Goal: Task Accomplishment & Management: Manage account settings

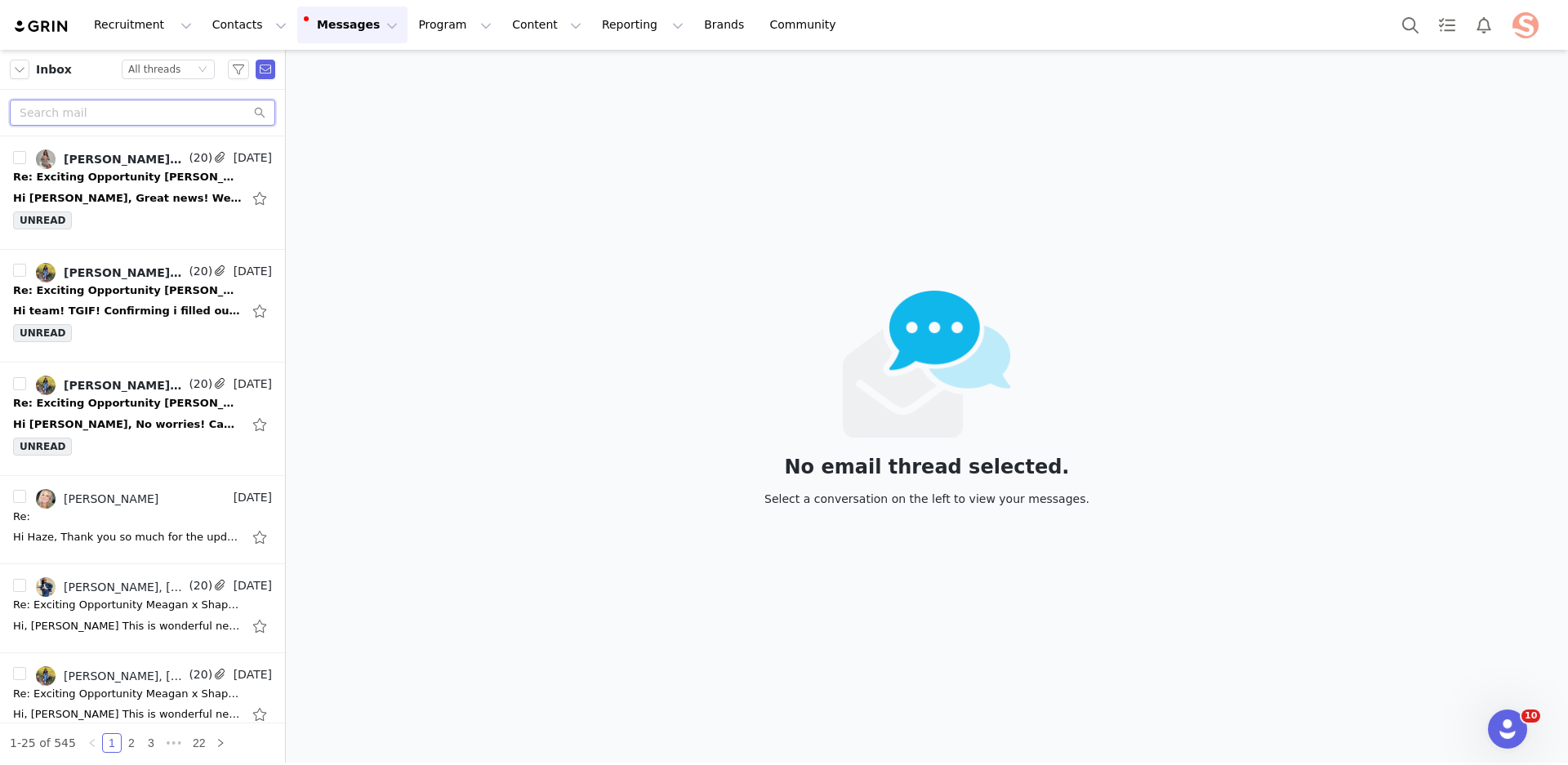
click at [104, 112] on input "text" at bounding box center [142, 112] width 266 height 26
type input "V"
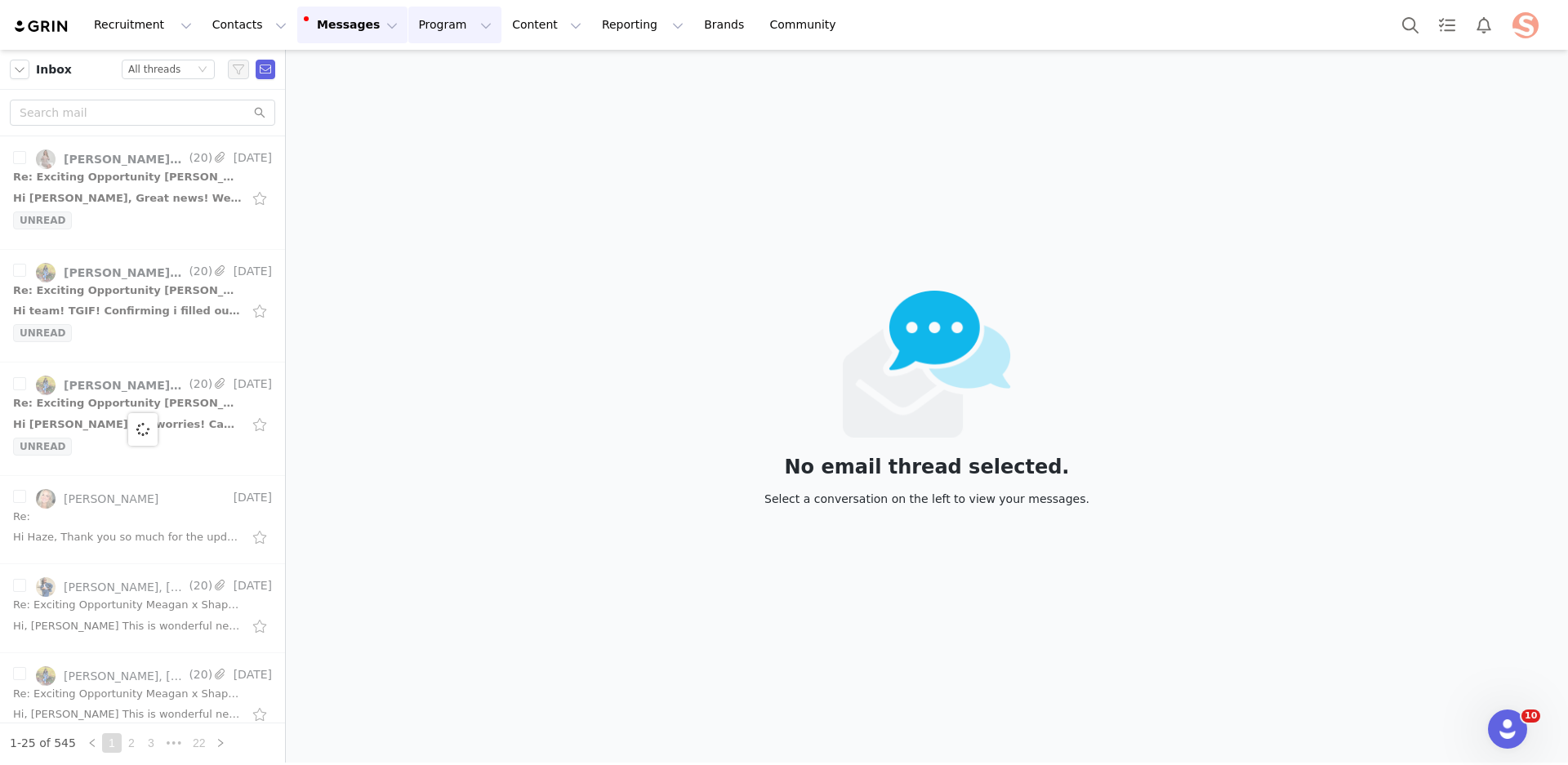
click at [446, 18] on button "Program Program" at bounding box center [454, 24] width 93 height 37
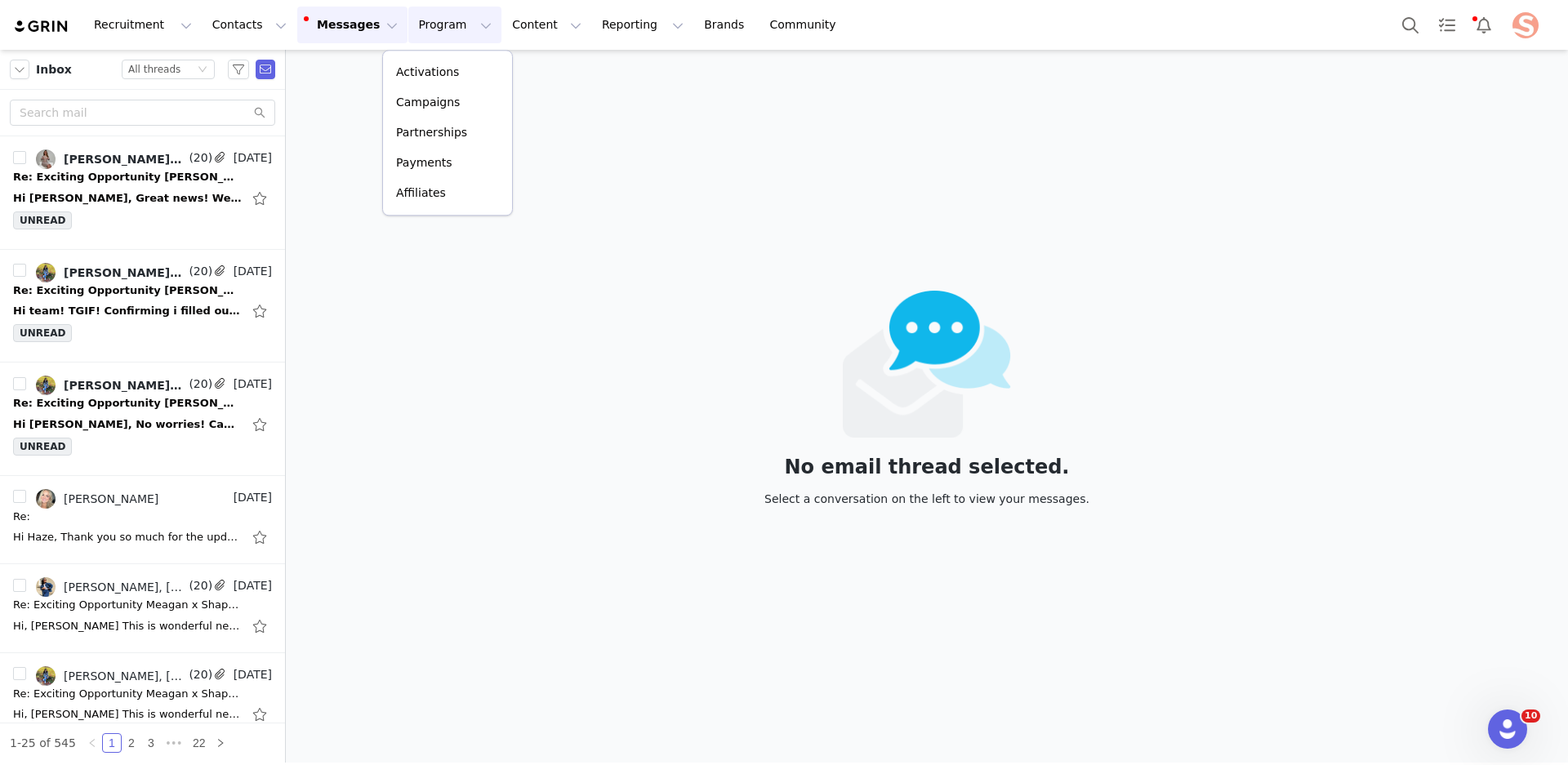
click at [648, 149] on div "No email thread selected. Select a conversation on the left to view your messag…" at bounding box center [926, 406] width 1282 height 713
click at [147, 182] on div "Re: Exciting Opportunity Sophia x Shapermint — Let’s Create Together!" at bounding box center [128, 177] width 229 height 16
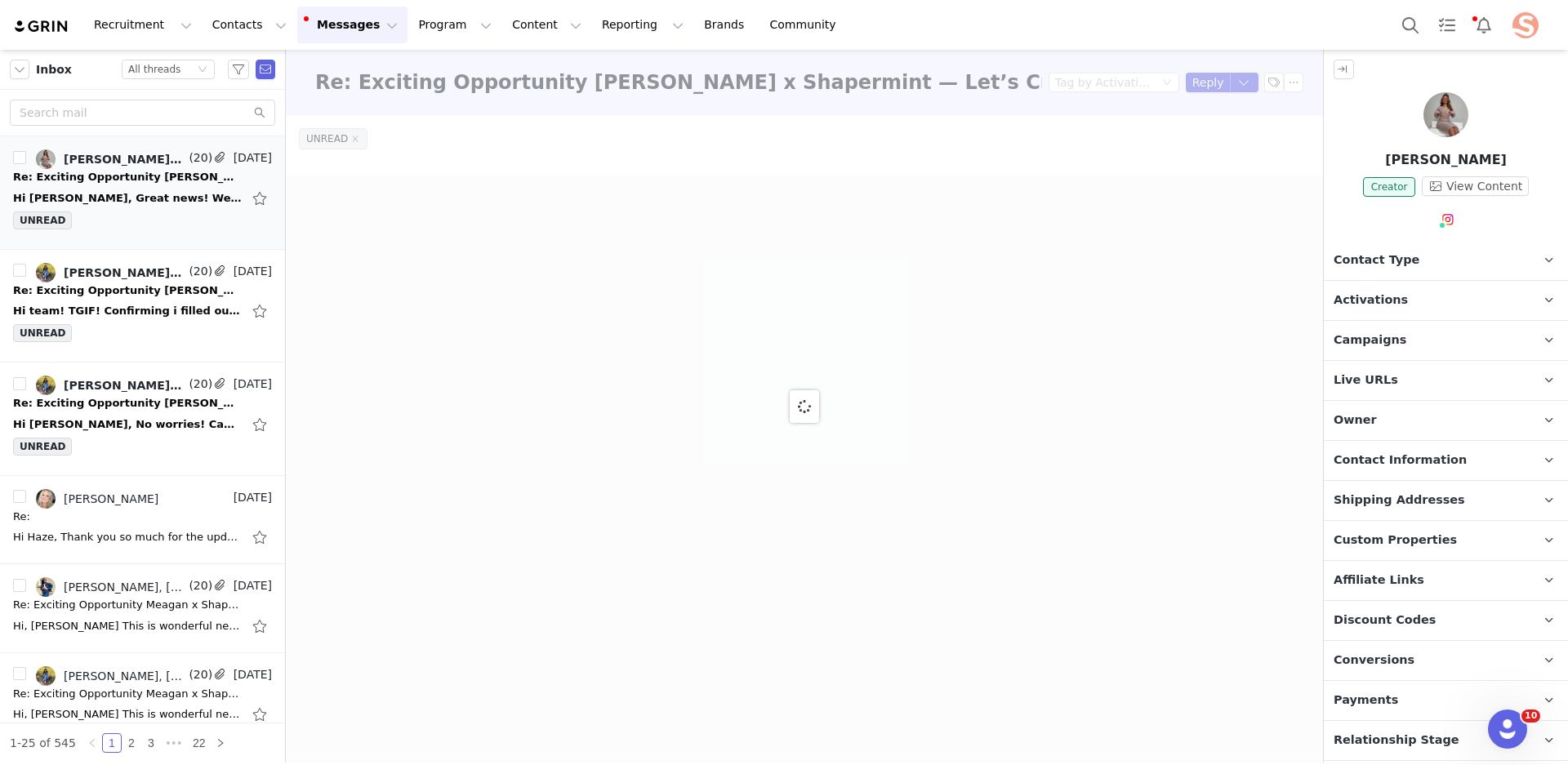
scroll to position [72, 0]
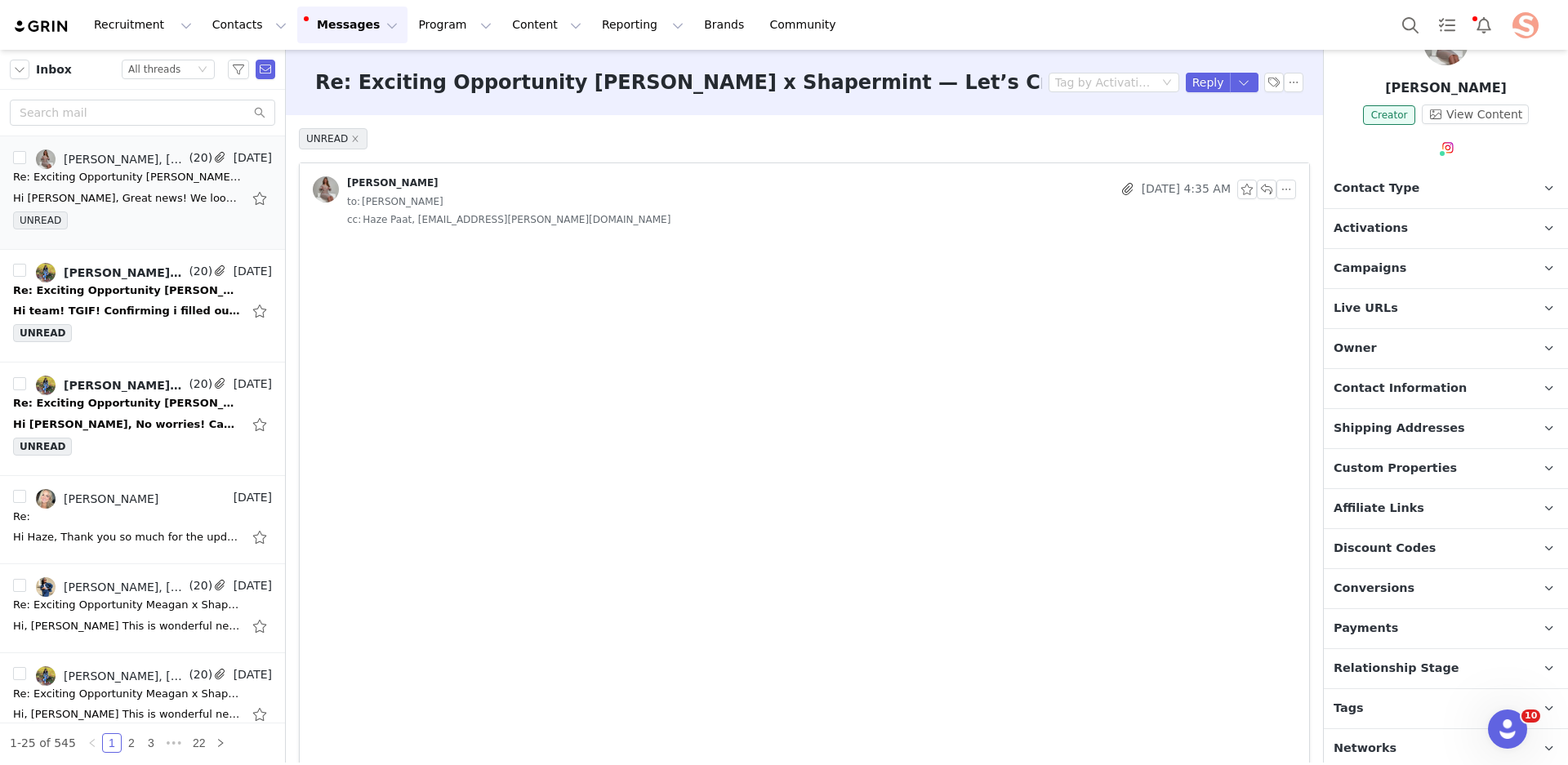
click at [1448, 629] on p "Payments" at bounding box center [1426, 629] width 205 height 39
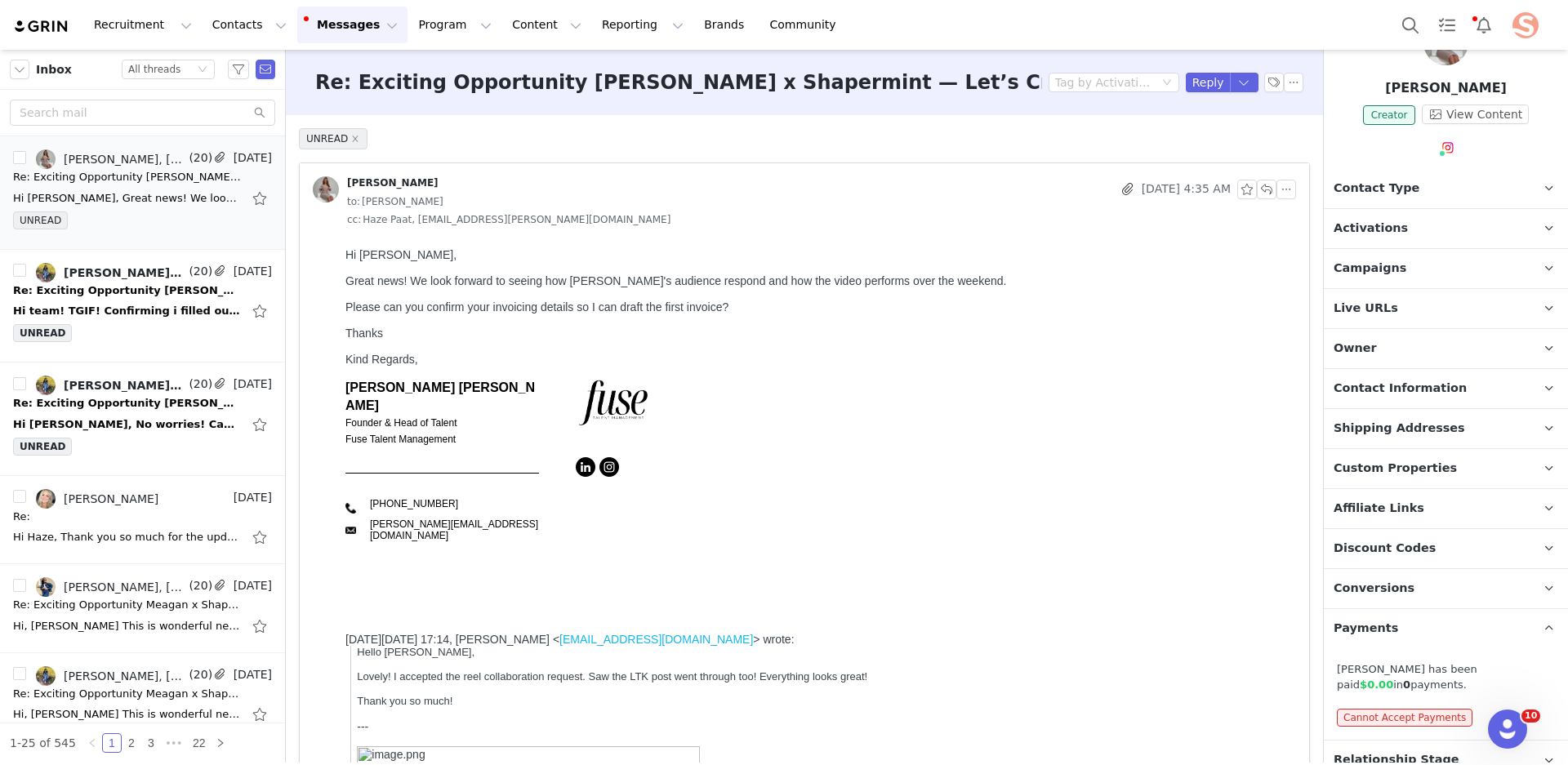
scroll to position [164, 0]
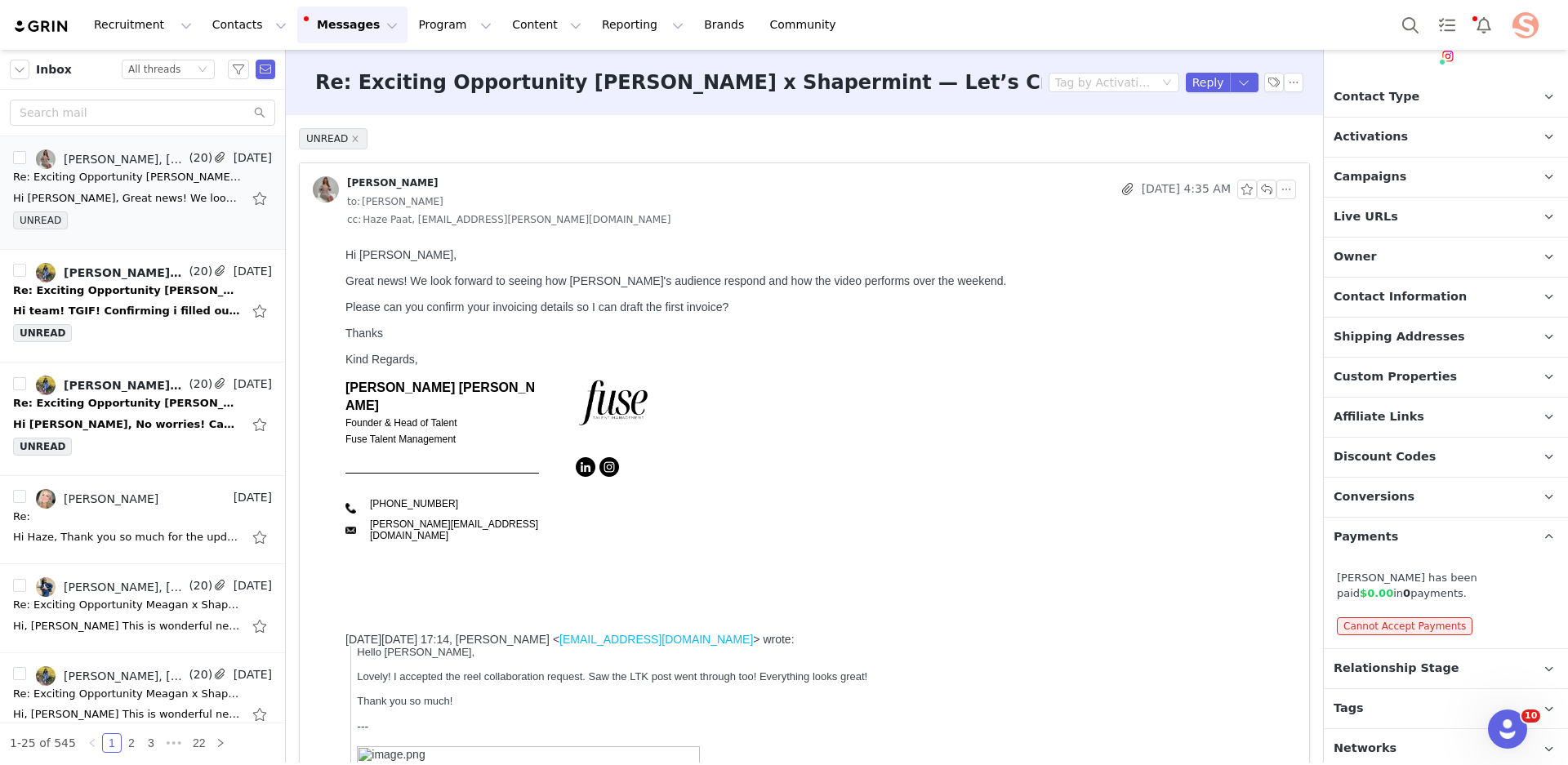
click at [1422, 489] on p "Conversions" at bounding box center [1426, 497] width 205 height 39
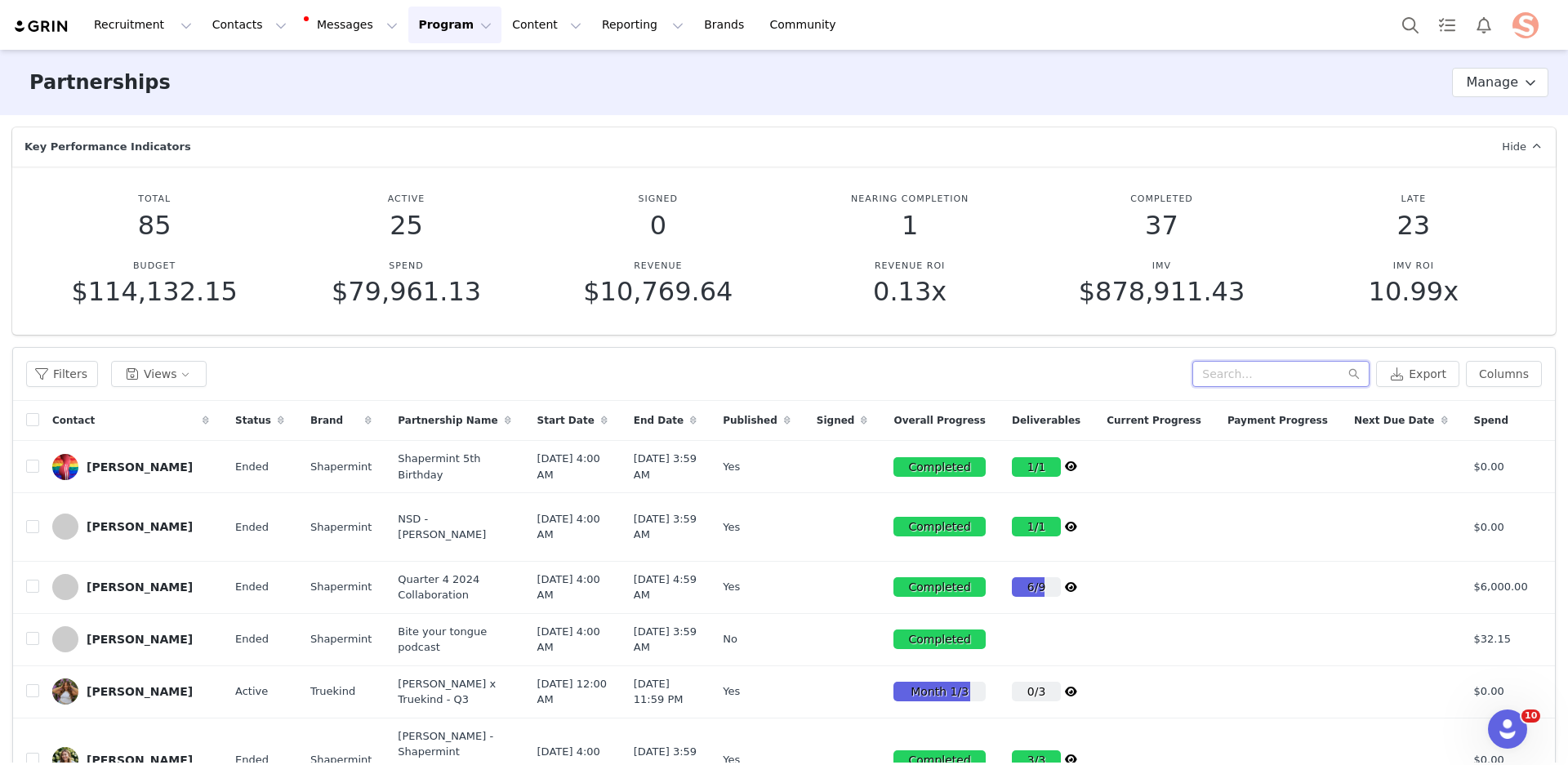
click at [1242, 376] on input "text" at bounding box center [1281, 373] width 177 height 26
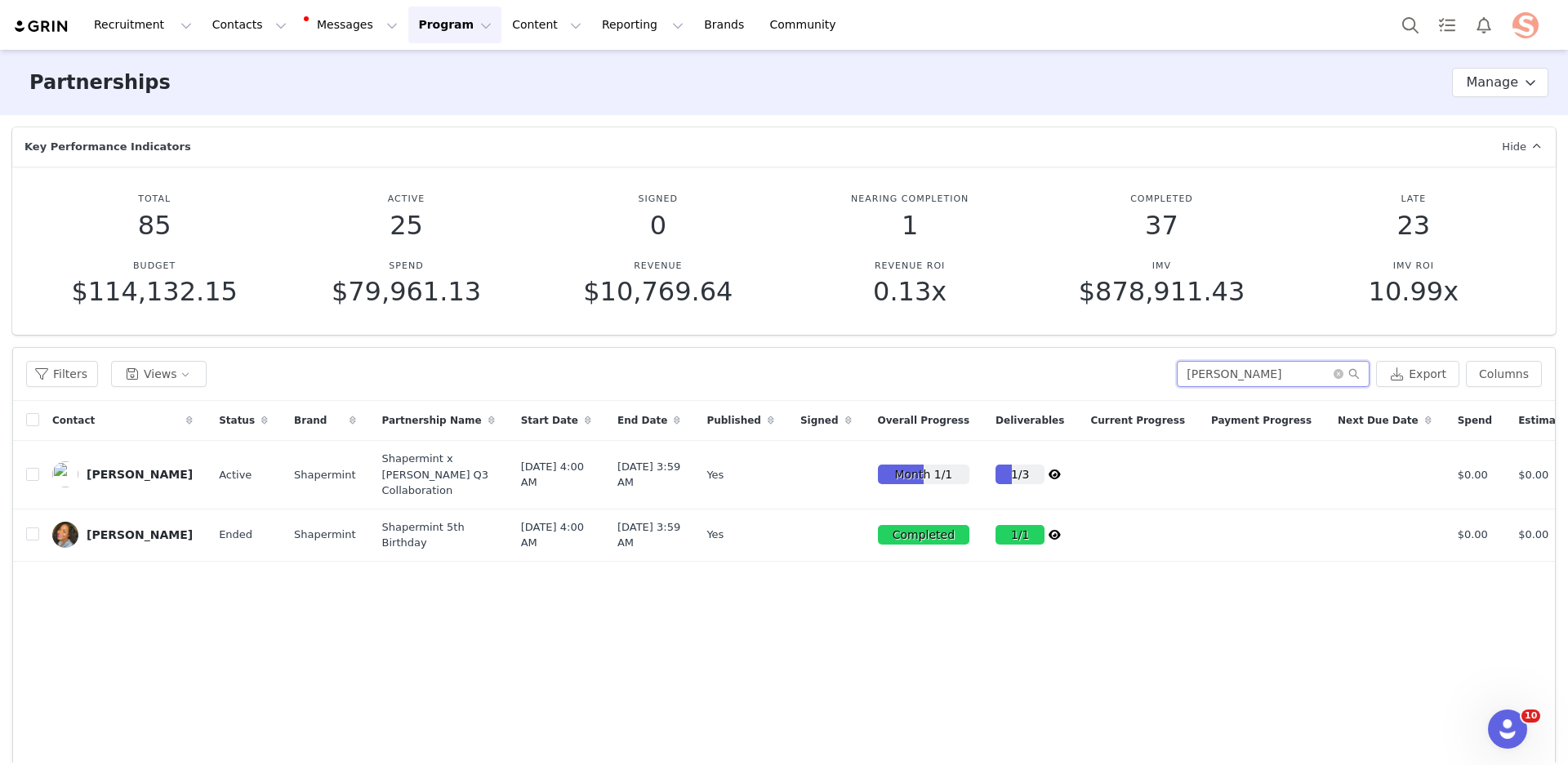
click at [1242, 376] on input "Vanessa" at bounding box center [1272, 373] width 192 height 26
type input "Vanessa"
click at [206, 487] on td "Vanessa Etheridge" at bounding box center [123, 475] width 166 height 69
click at [1476, 483] on button "button" at bounding box center [1479, 474] width 20 height 20
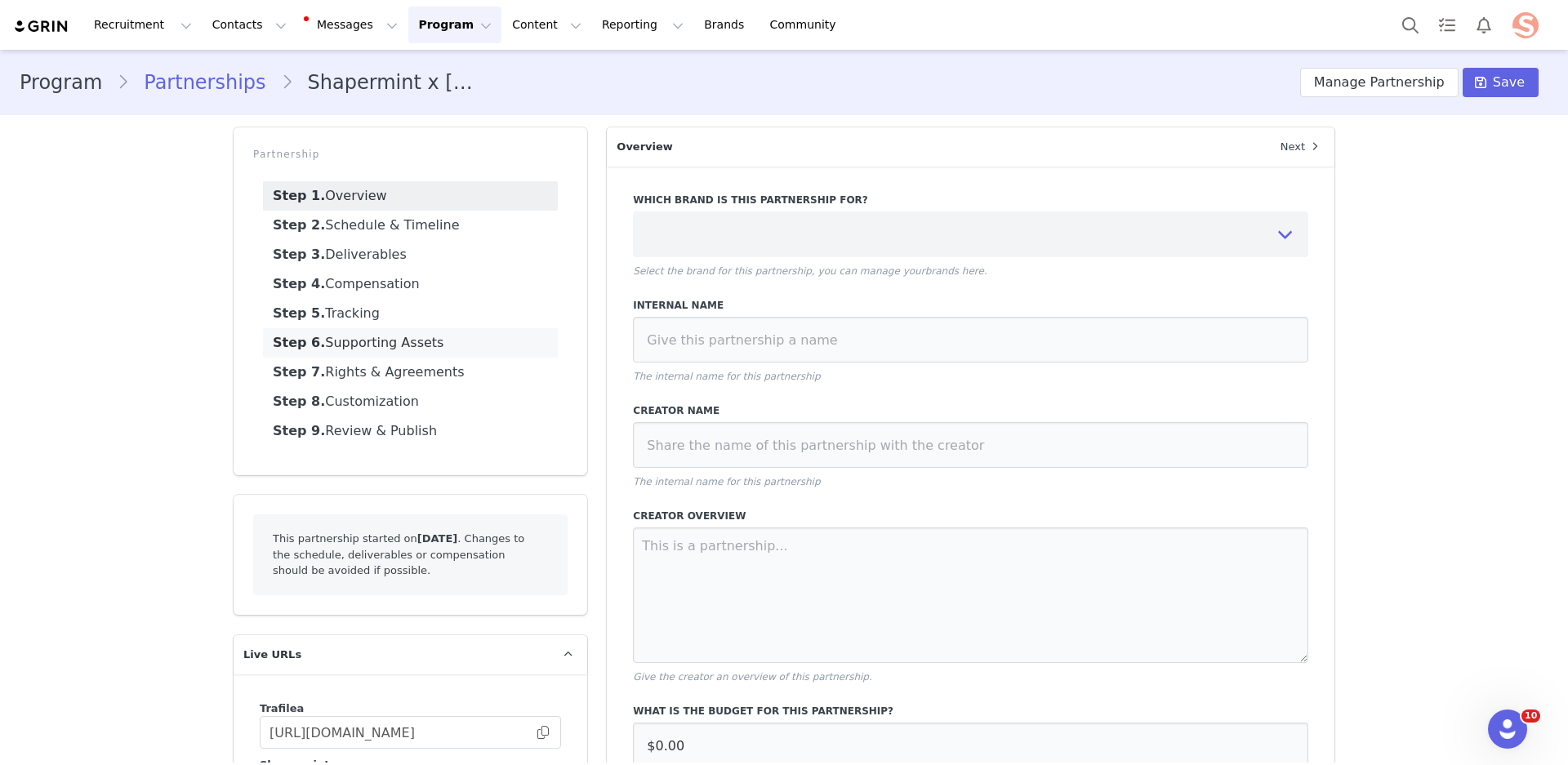
select select "8ccb08c3-1e29-4b11-9c3e-d5a3c1cc982d"
type input "Shapermint x Vanessa Q3 Collaboration"
type input "Vanessa Etheridge"
click at [373, 368] on link "Step 7. Rights & Agreements" at bounding box center [411, 372] width 295 height 30
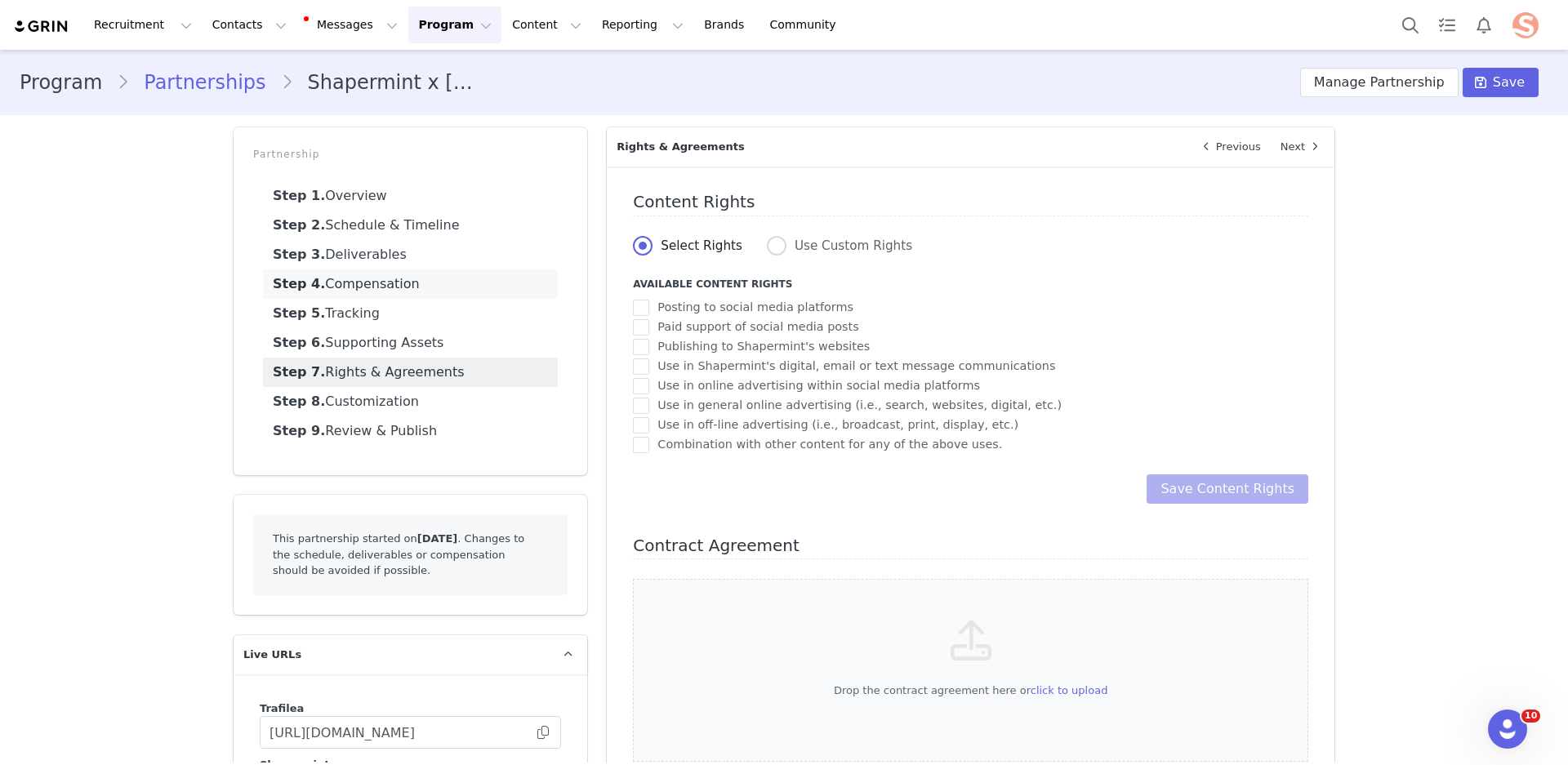
click at [370, 285] on link "Step 4. Compensation" at bounding box center [411, 284] width 295 height 30
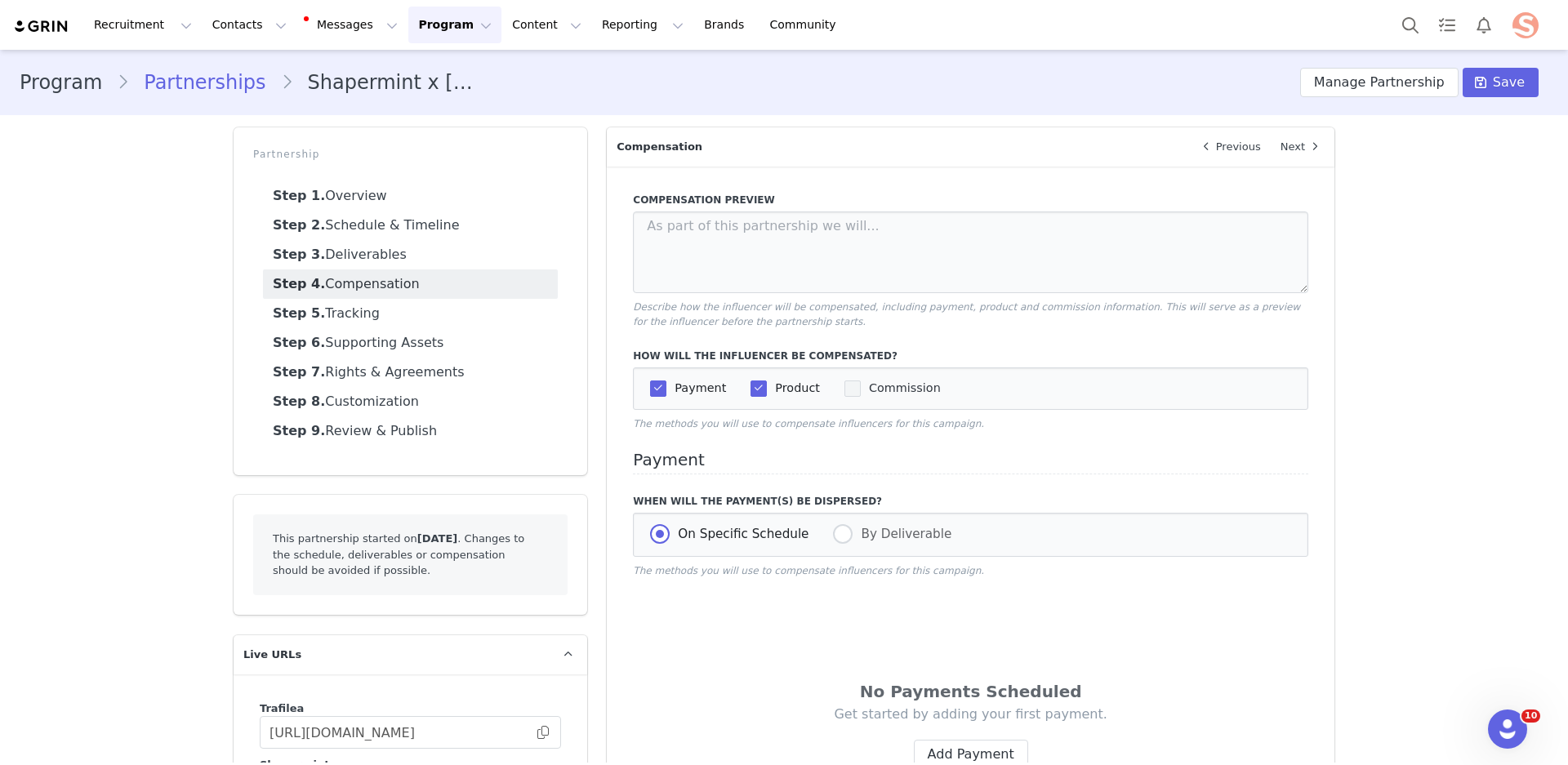
click at [850, 389] on span "checkbox-group" at bounding box center [852, 388] width 16 height 16
click at [860, 380] on input "Commission" at bounding box center [860, 380] width 0 height 0
select select "10008533"
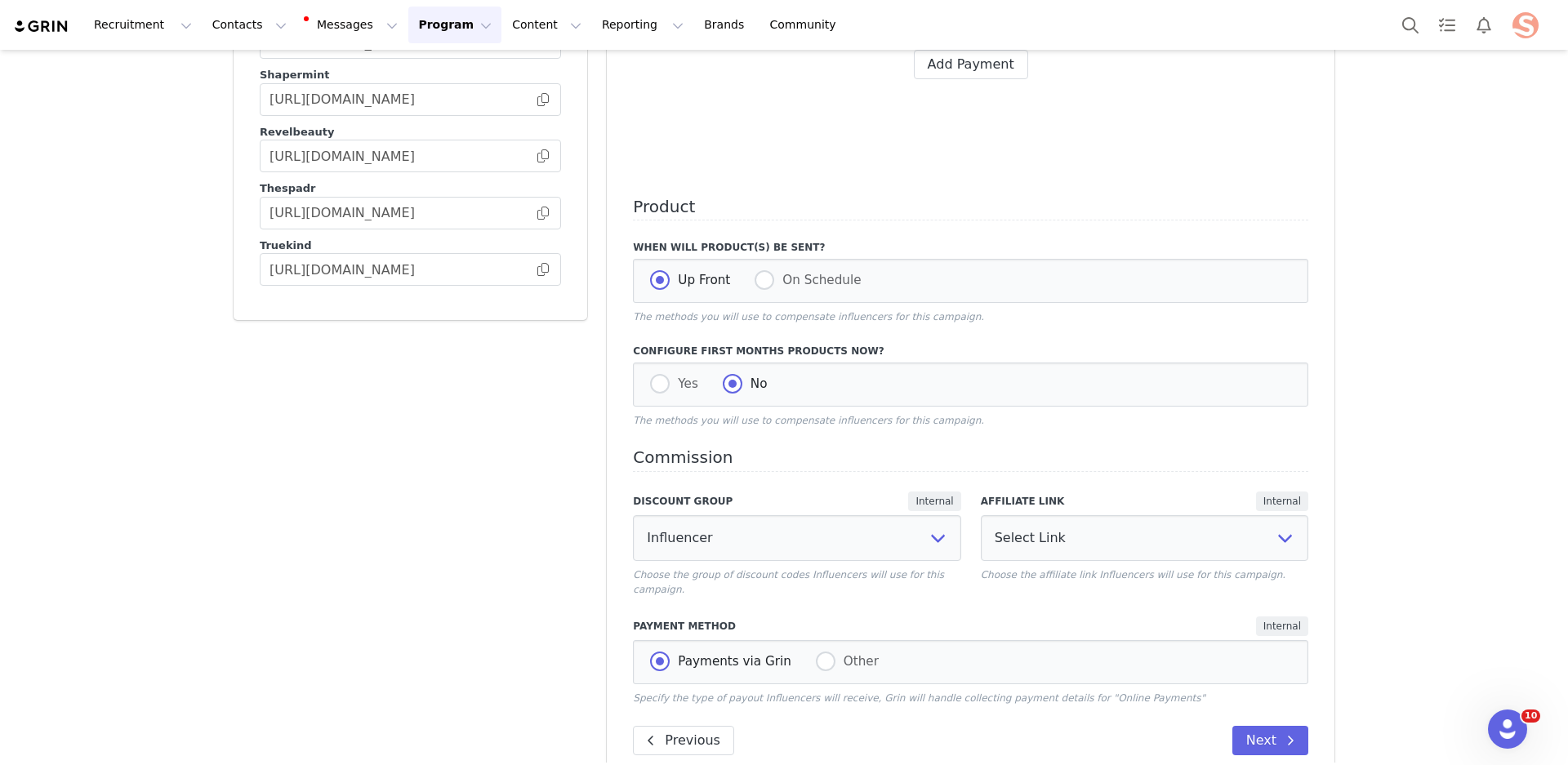
scroll to position [721, 0]
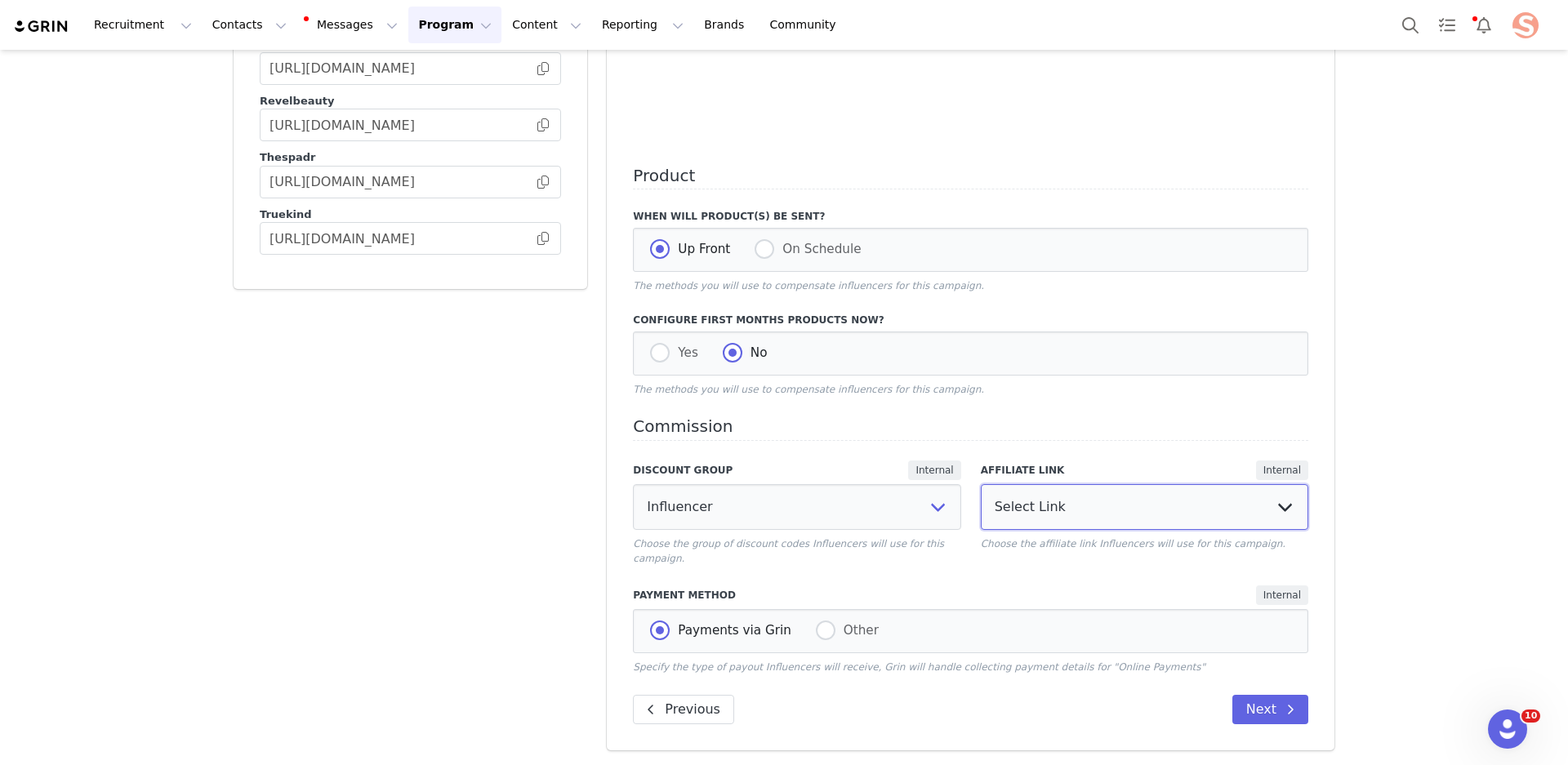
click at [1079, 508] on select "Select Link Mother's Day Influencers (https://shapermint.com/collections/mother…" at bounding box center [1144, 506] width 327 height 46
select select "32616"
click at [980, 484] on select "Select Link Mother's Day Influencers (https://shapermint.com/collections/mother…" at bounding box center [1144, 506] width 327 height 46
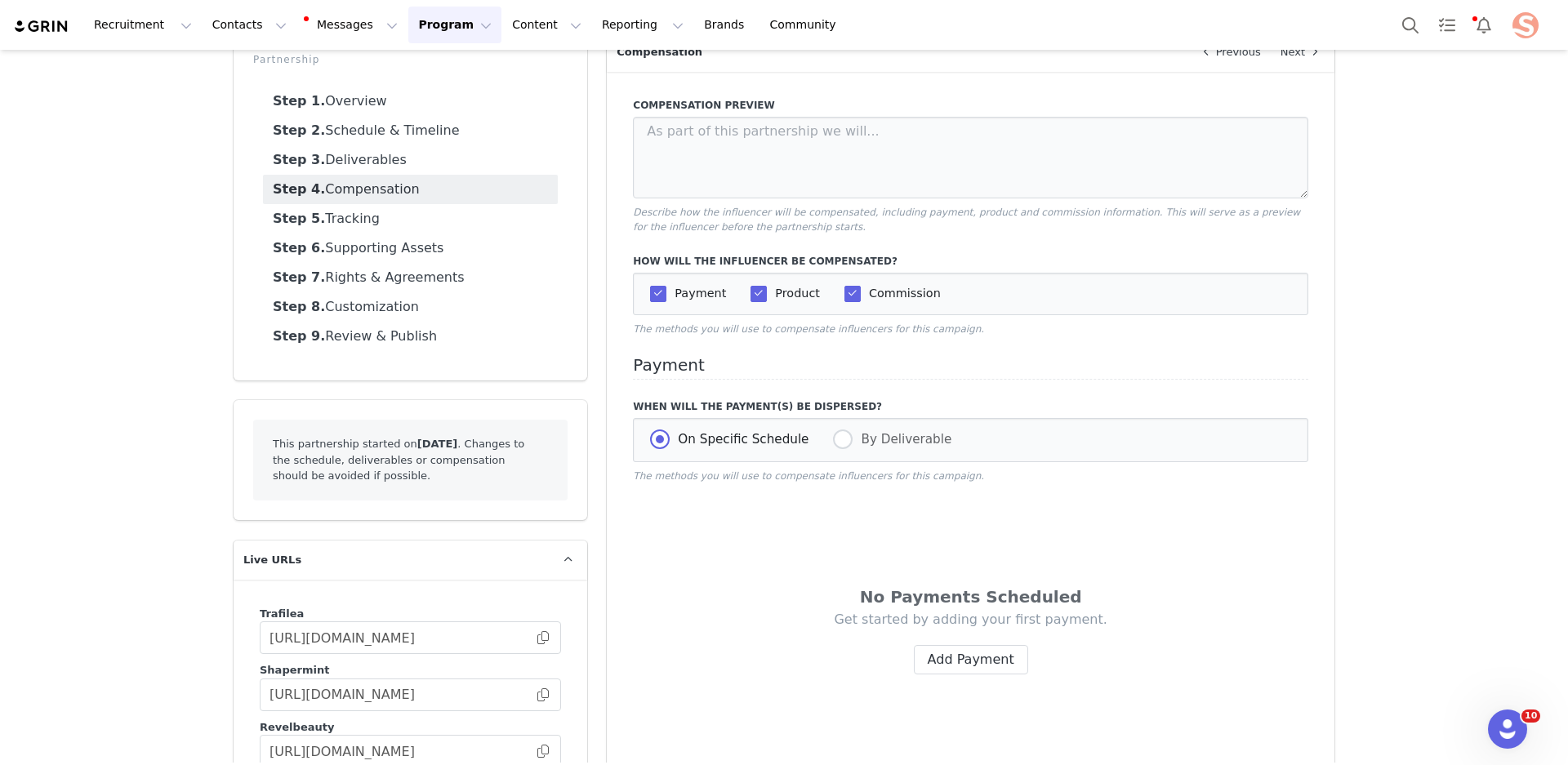
scroll to position [0, 0]
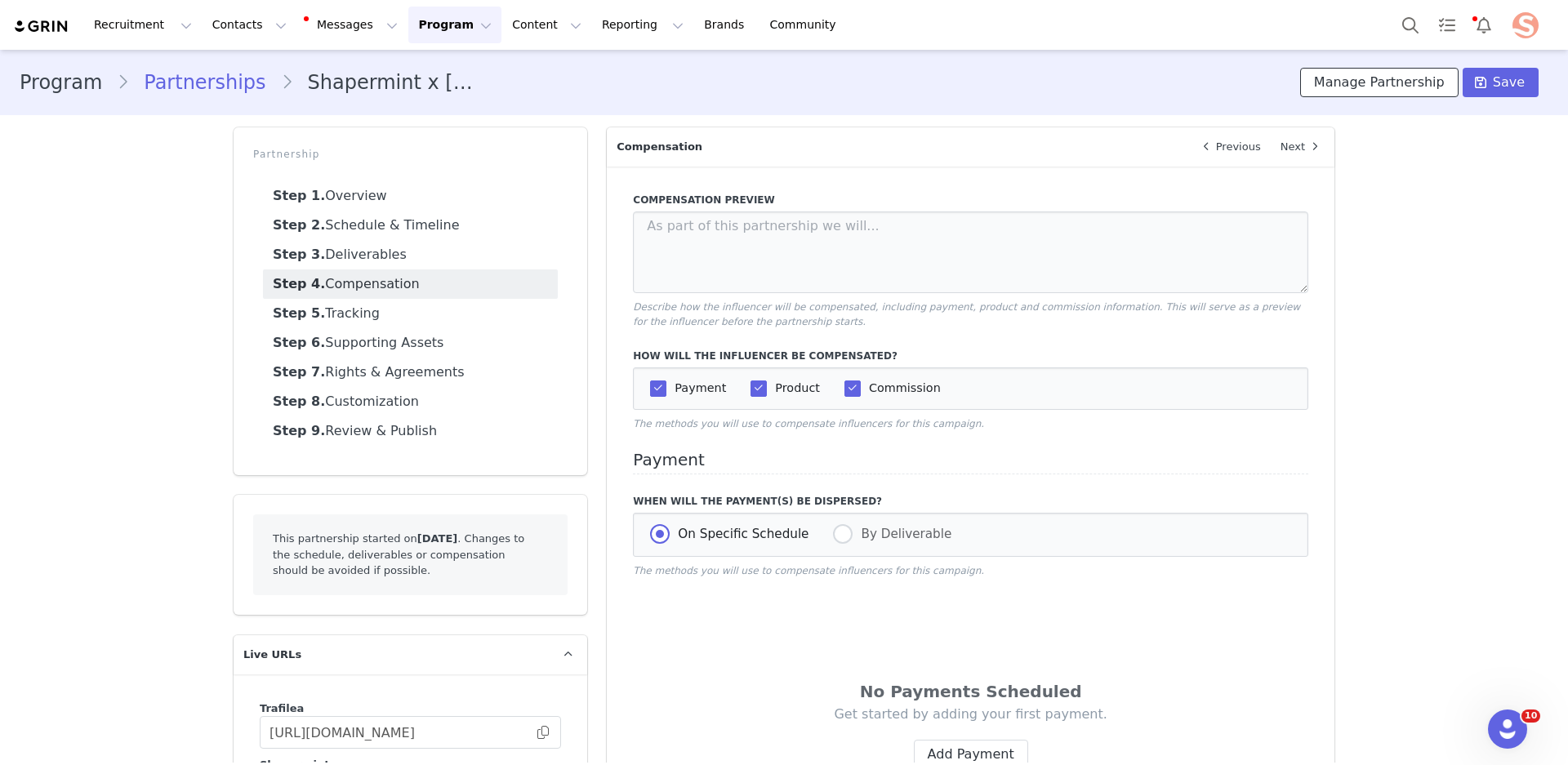
click at [1377, 70] on button "Manage Partnership" at bounding box center [1378, 82] width 158 height 30
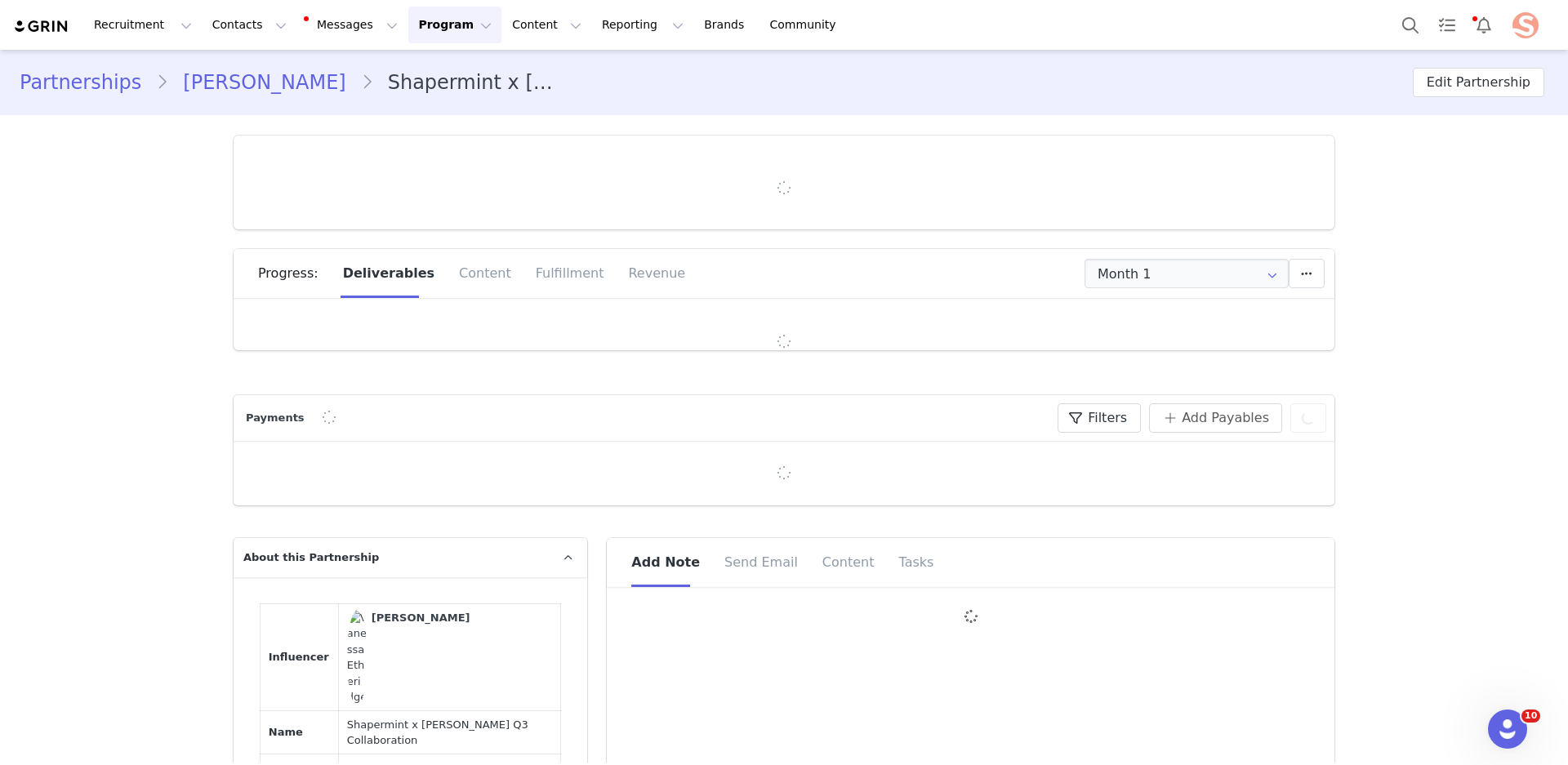
type input "+1 (United States)"
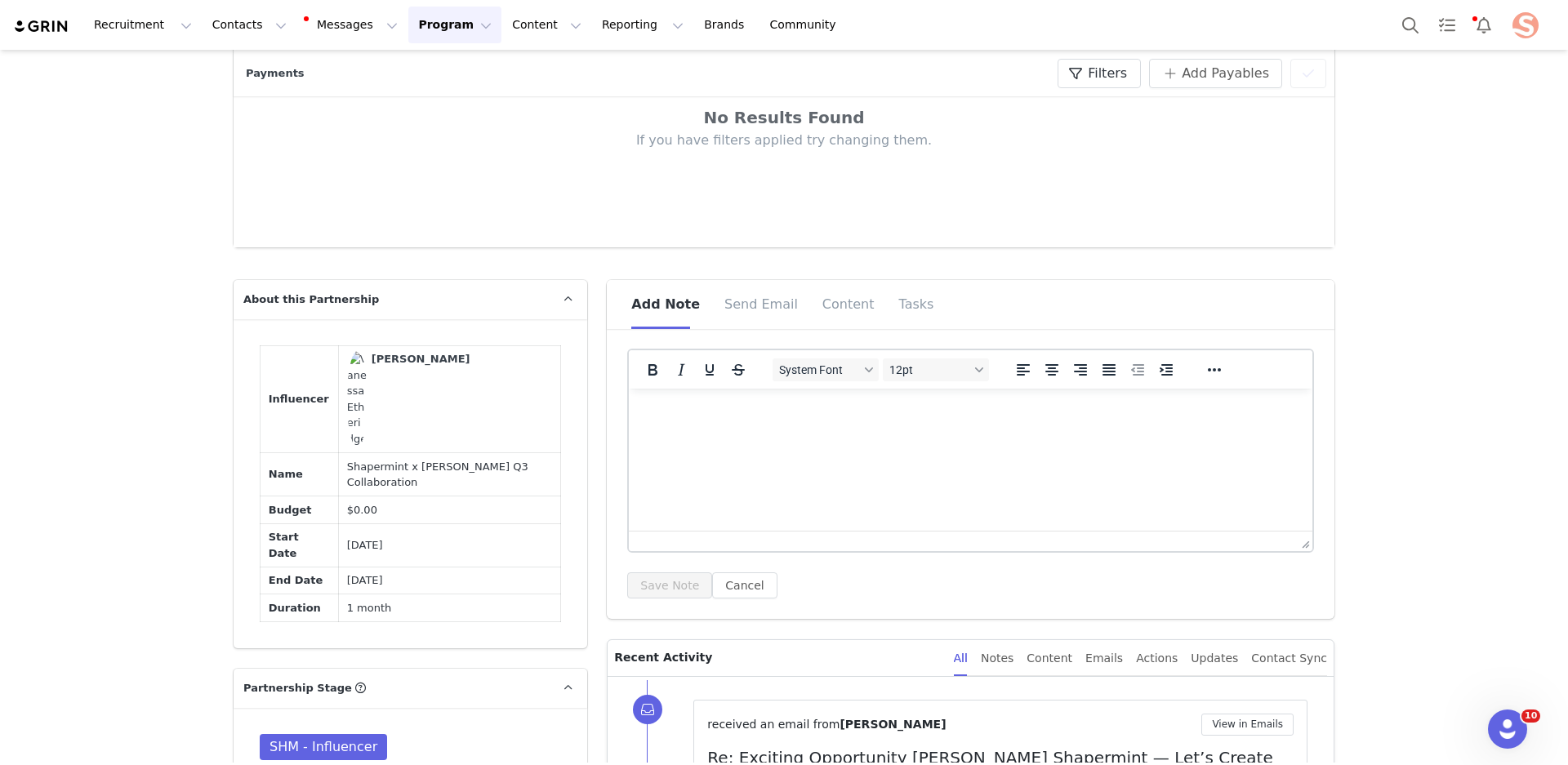
scroll to position [869, 0]
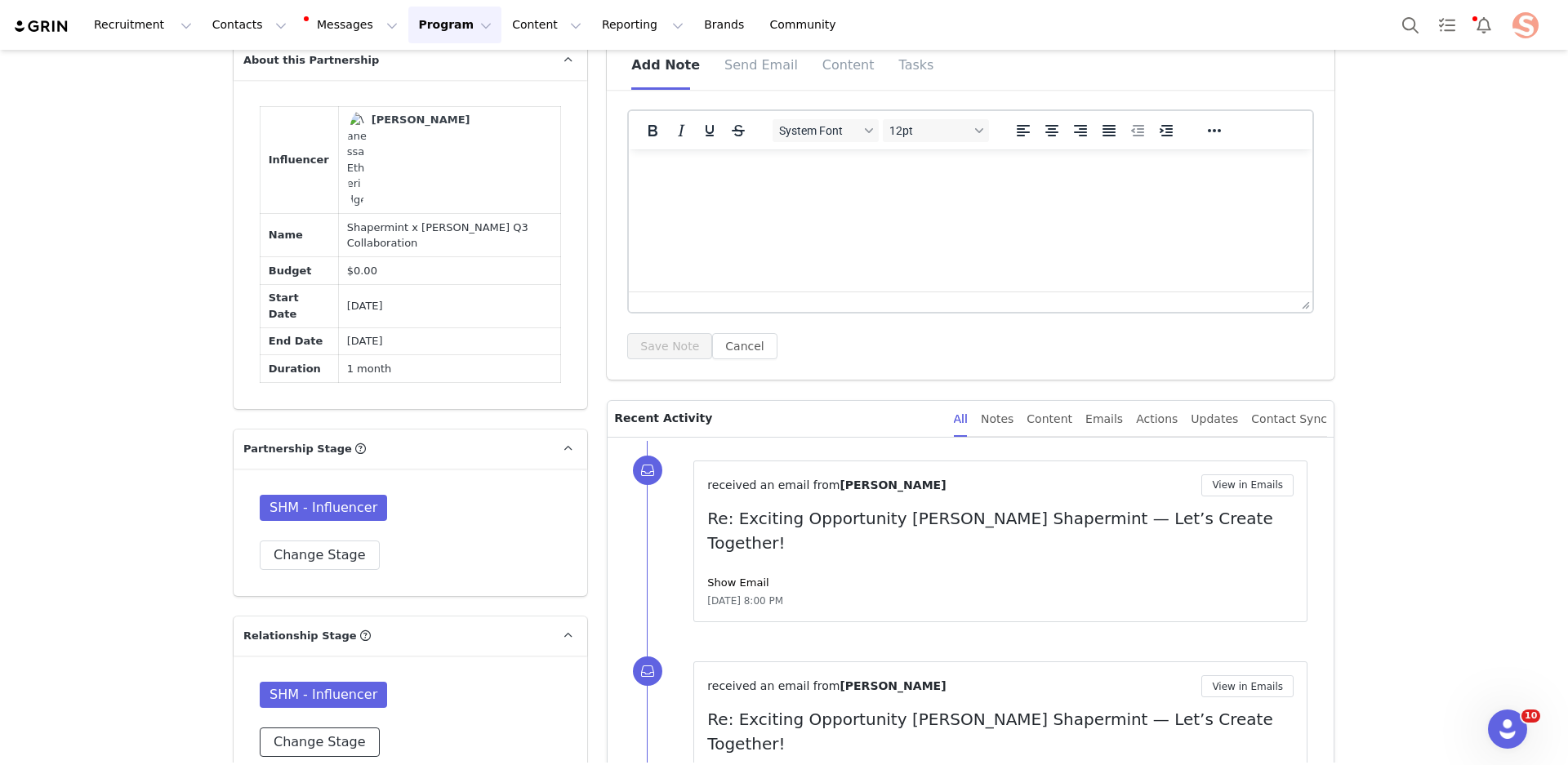
click at [327, 727] on button "Change Stage" at bounding box center [319, 742] width 120 height 30
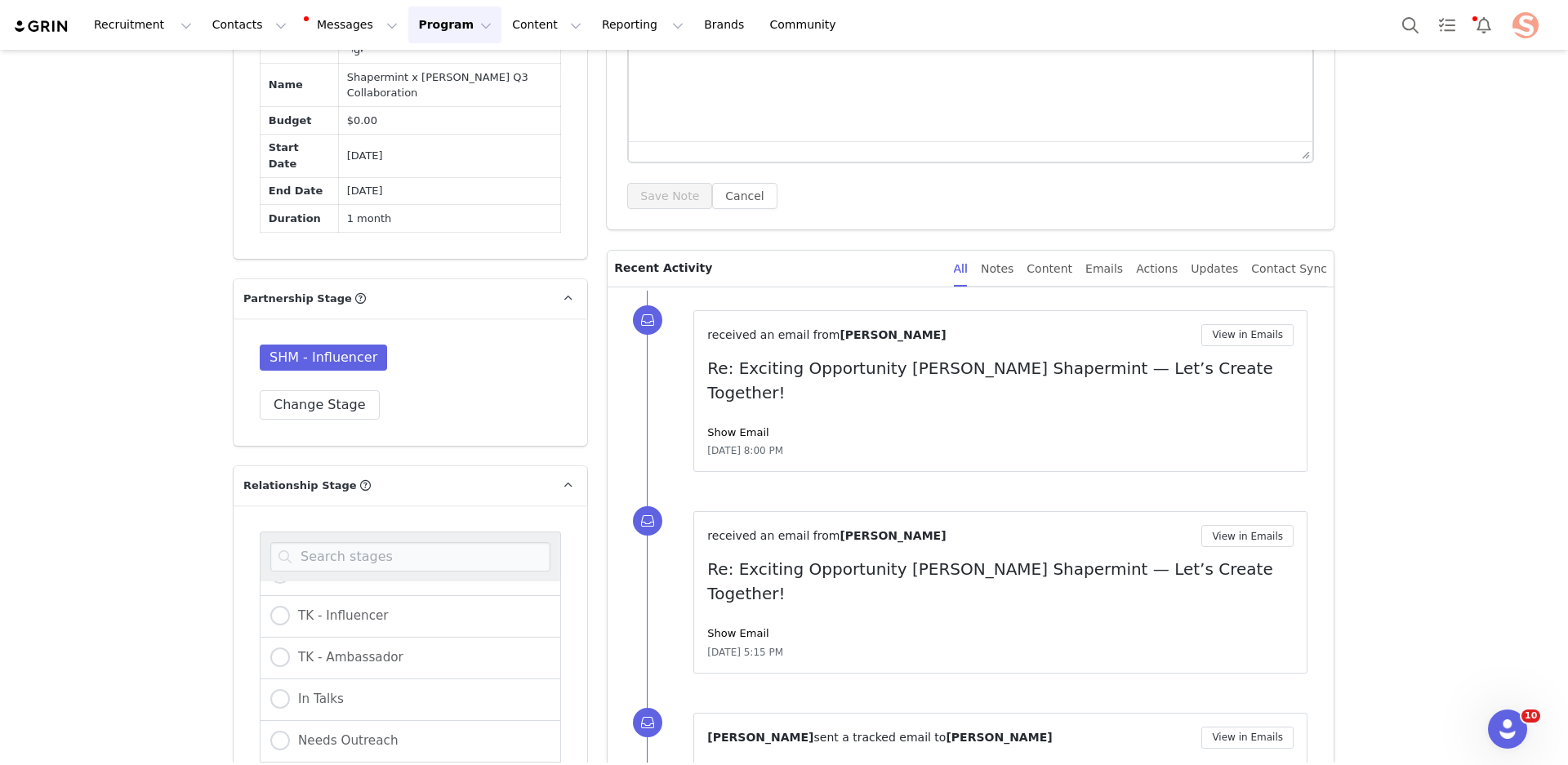
scroll to position [127, 0]
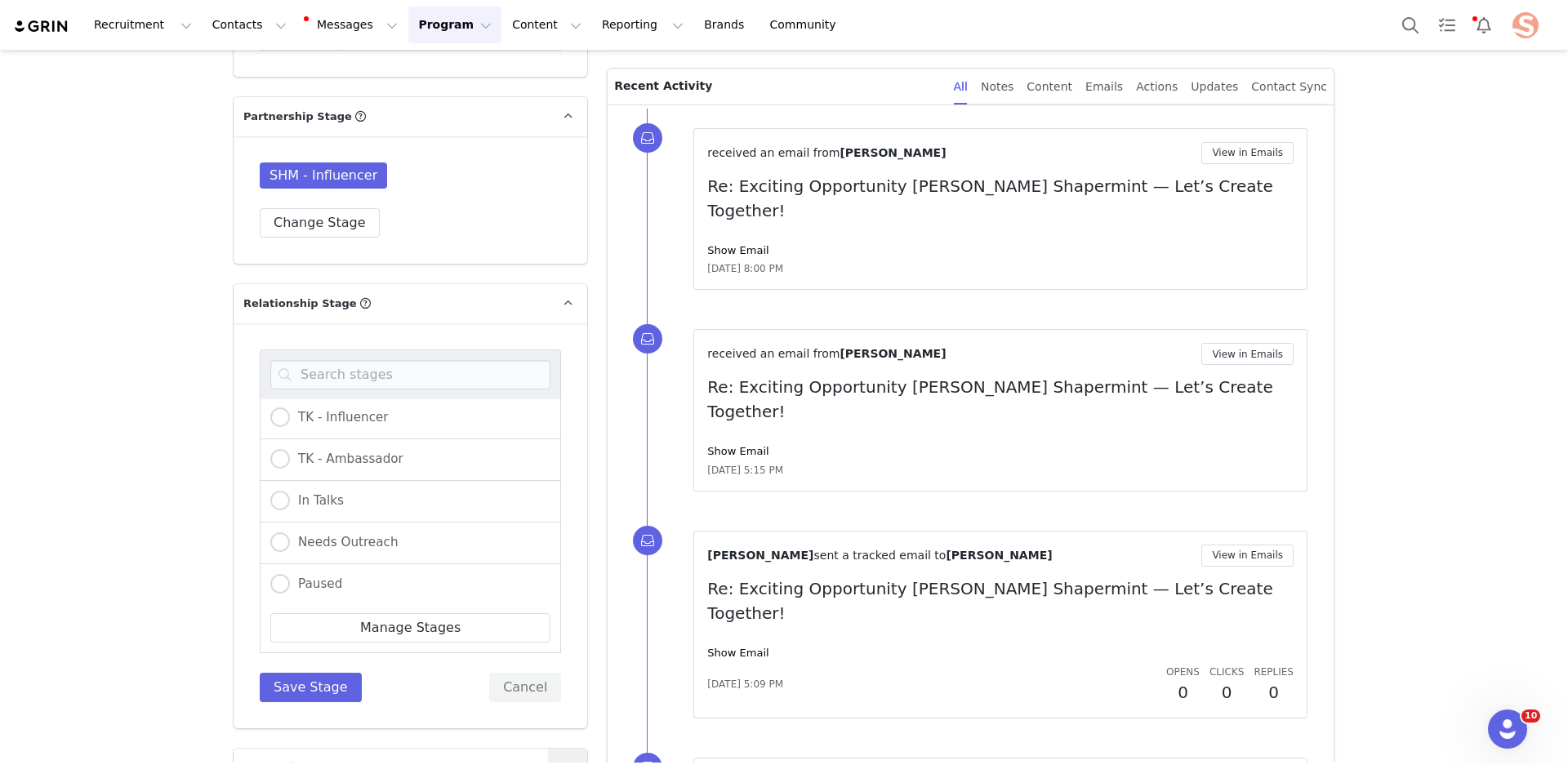
scroll to position [1248, 0]
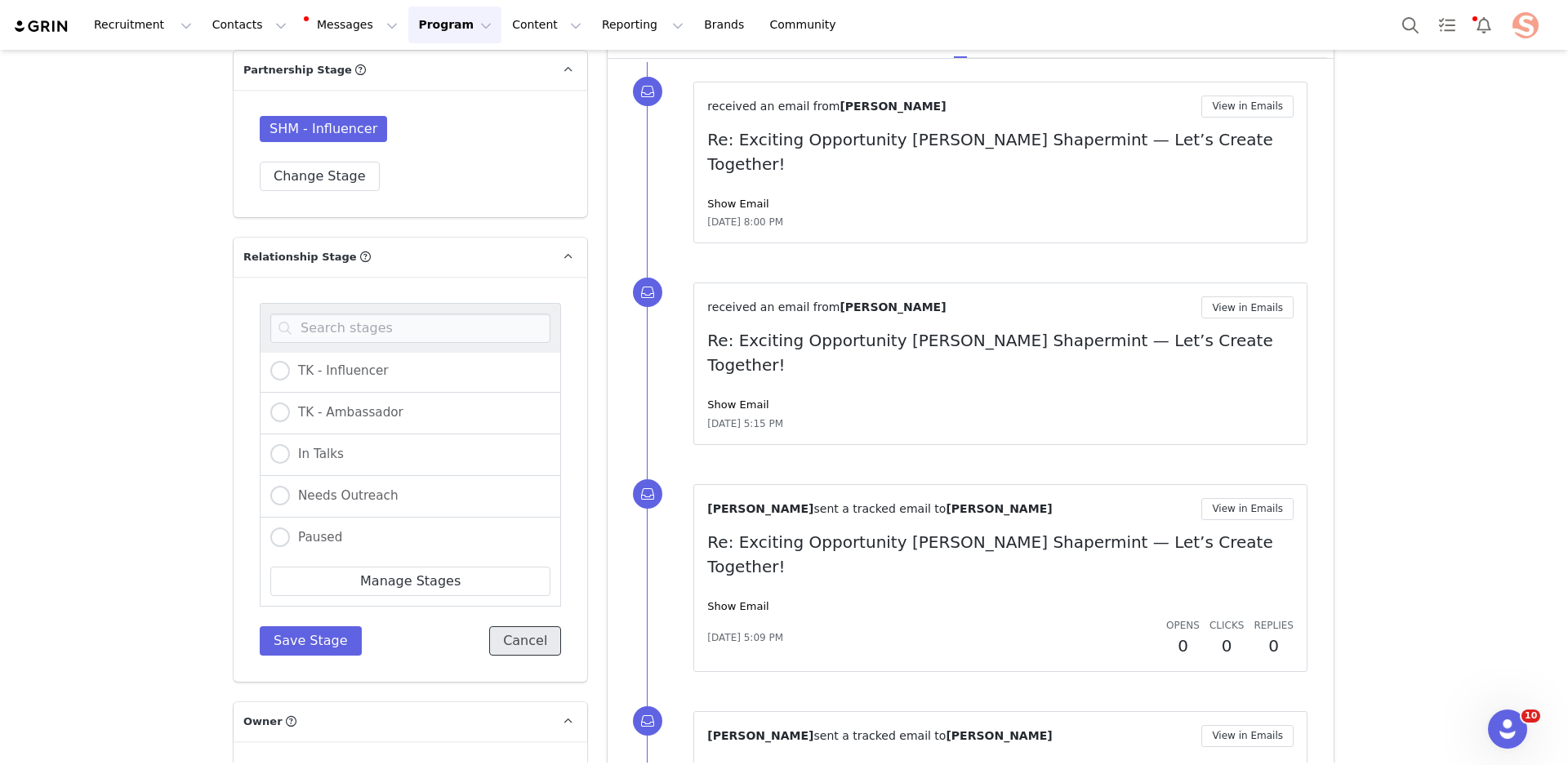
click at [530, 626] on button "Cancel" at bounding box center [525, 641] width 72 height 30
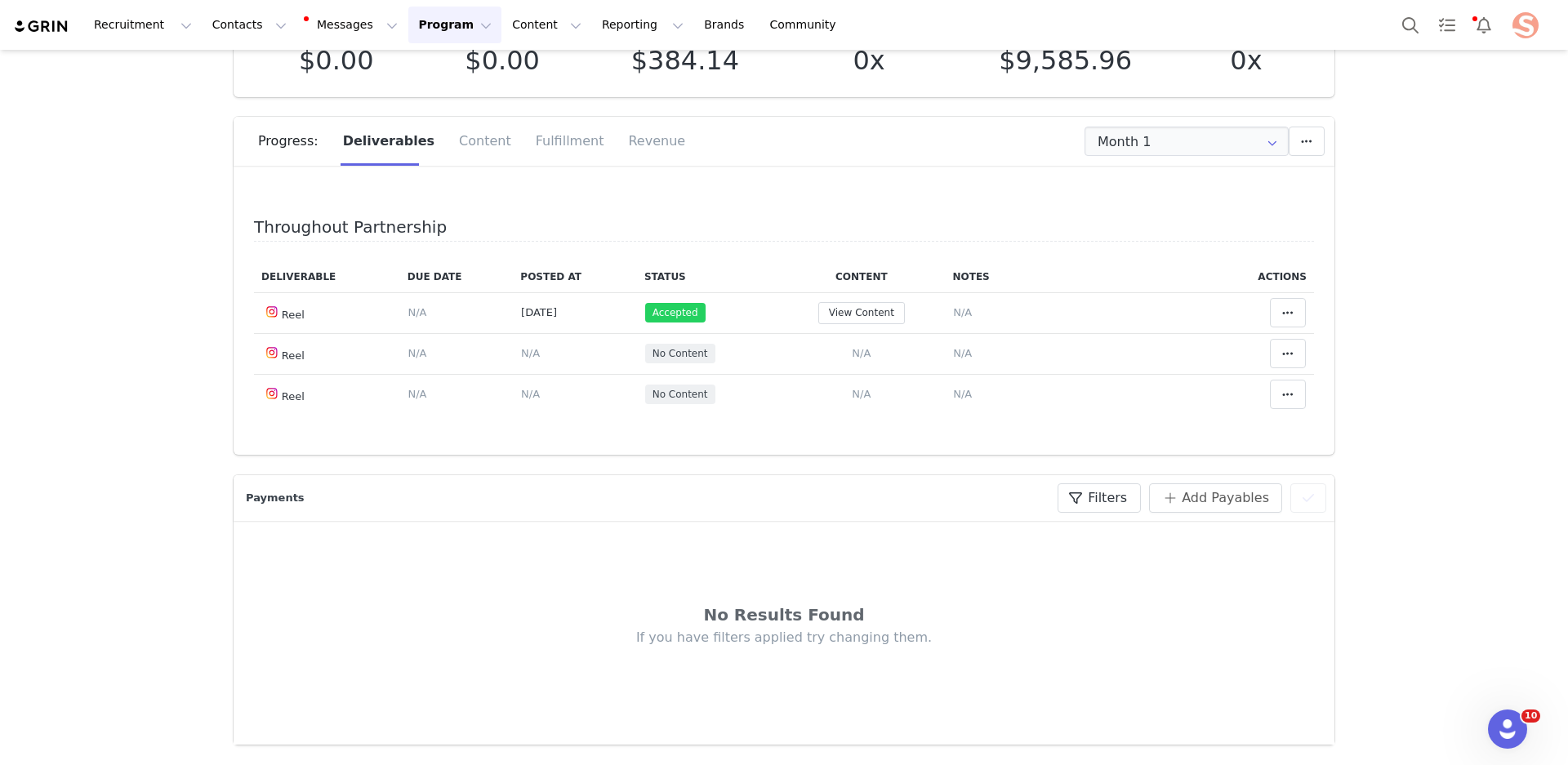
scroll to position [0, 0]
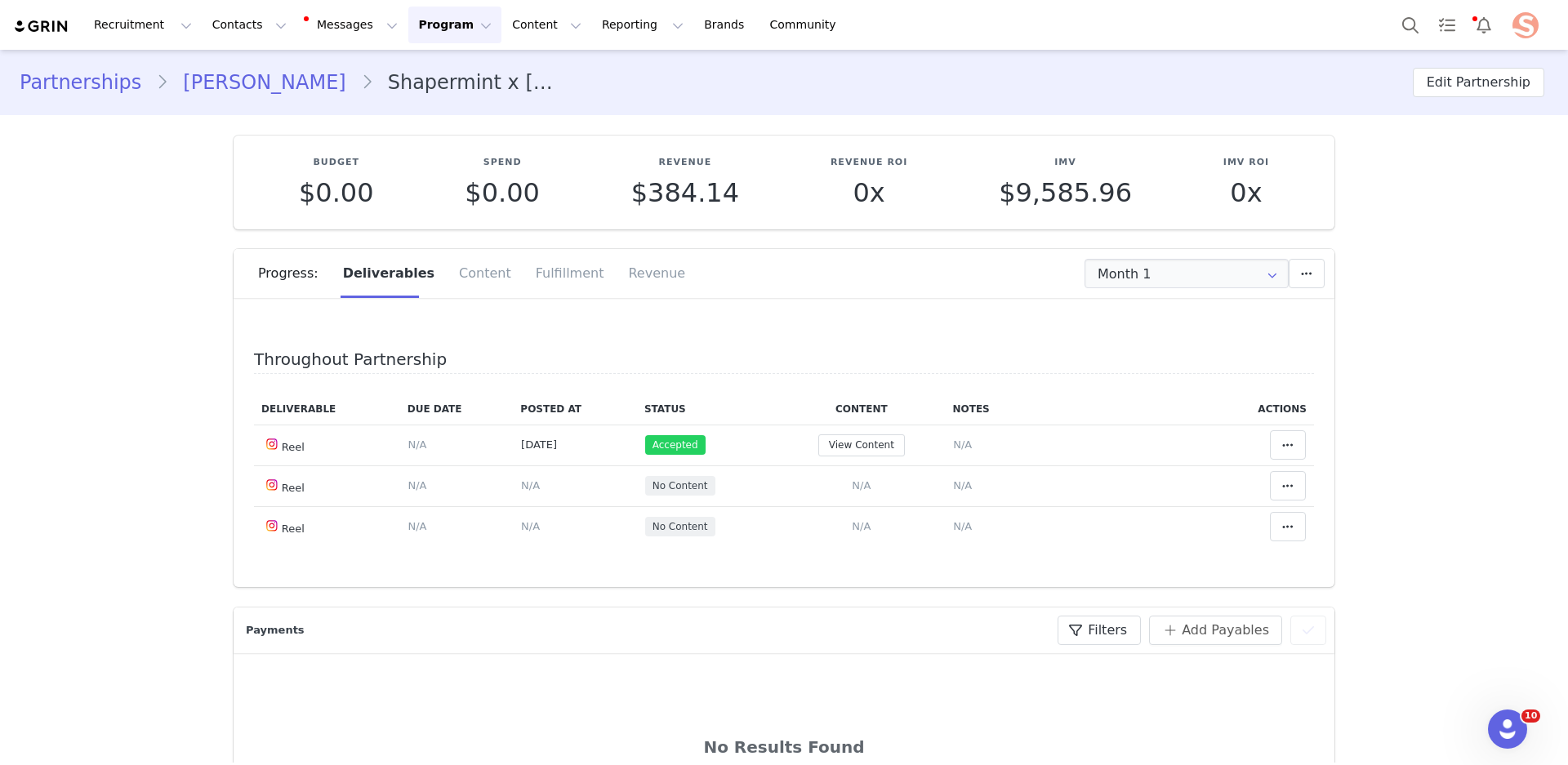
click at [81, 80] on link "Partnerships" at bounding box center [88, 82] width 136 height 30
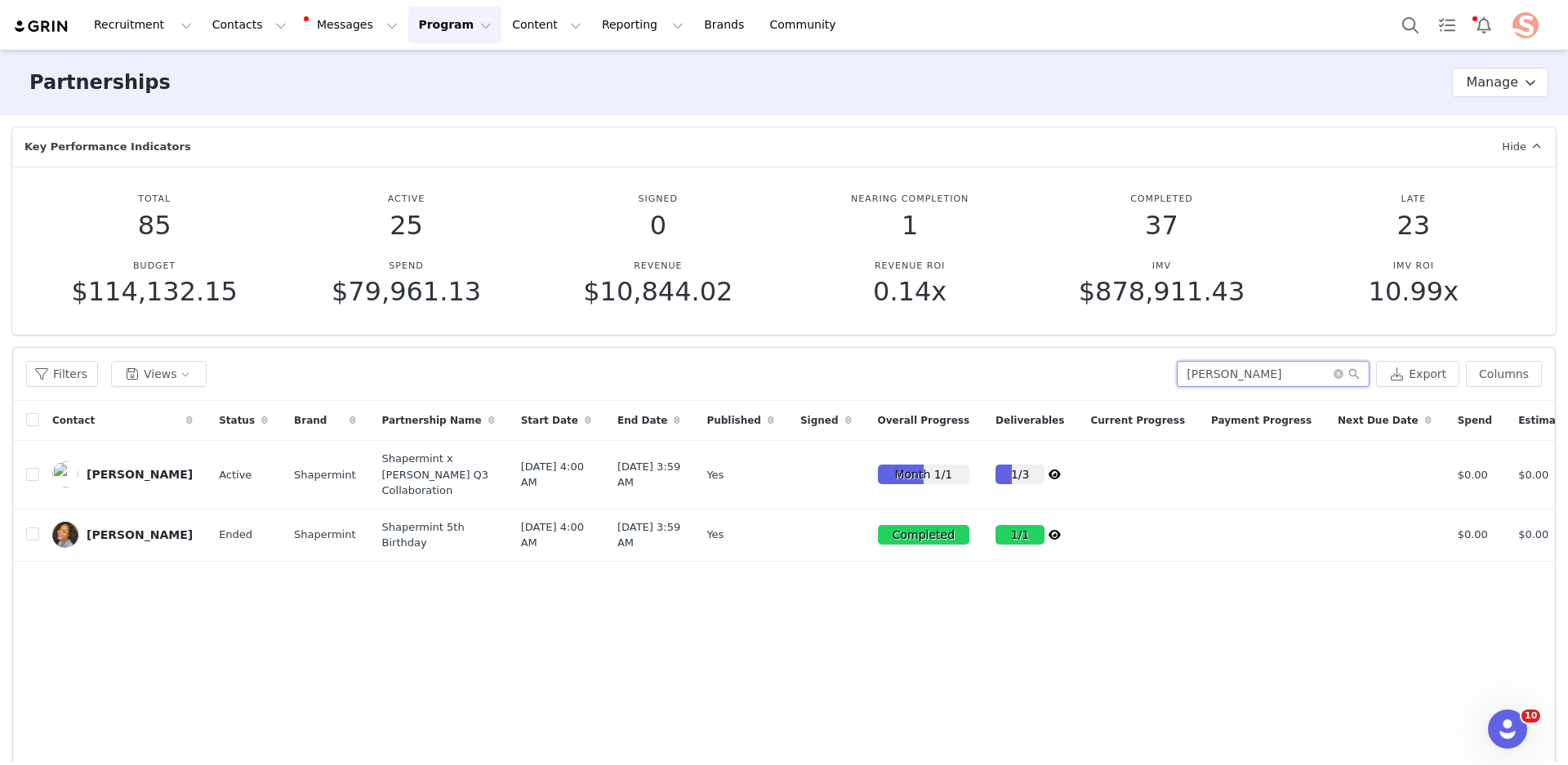
click at [1233, 385] on input "Vanessa" at bounding box center [1272, 373] width 192 height 26
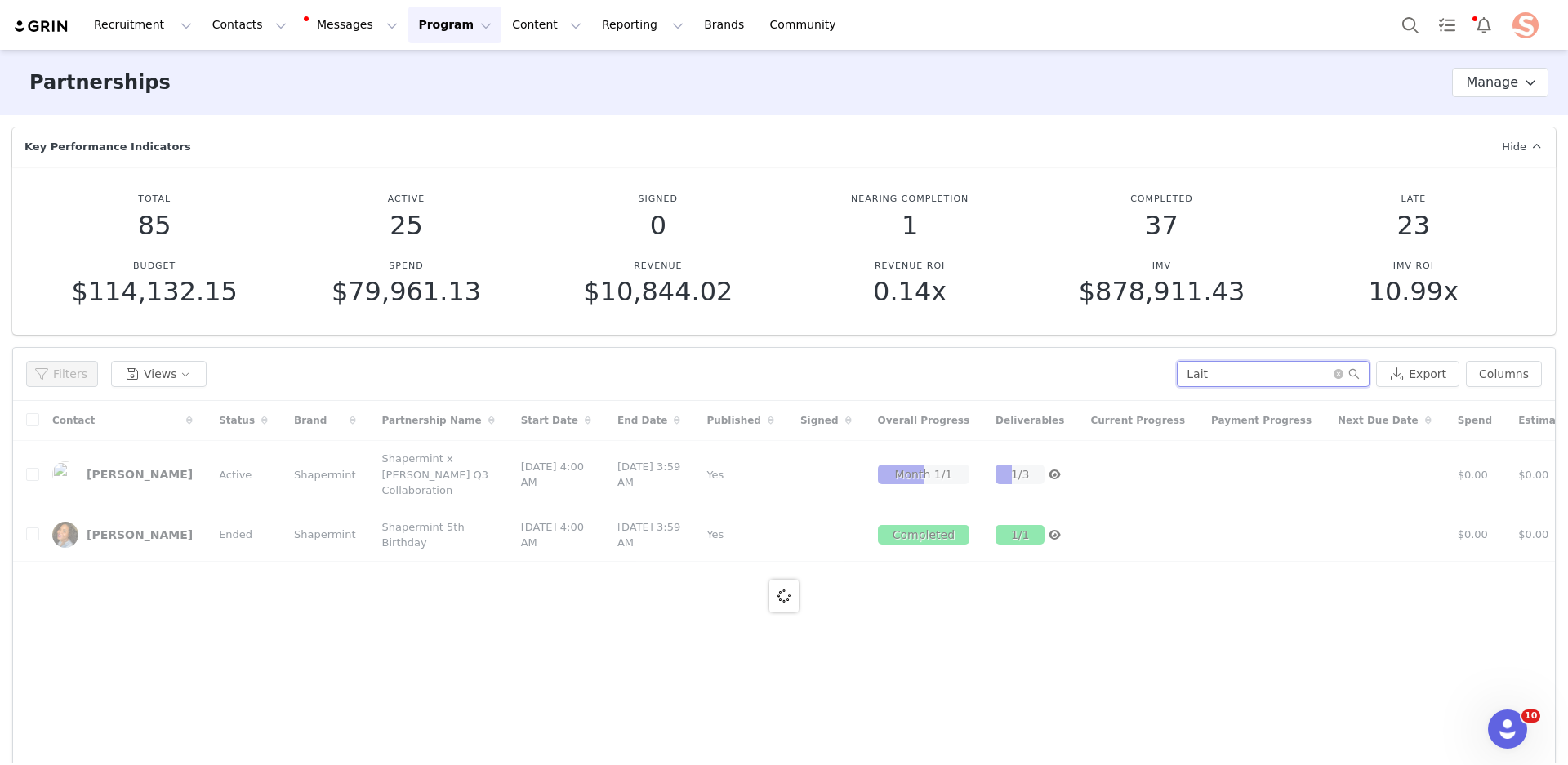
type input "Lait"
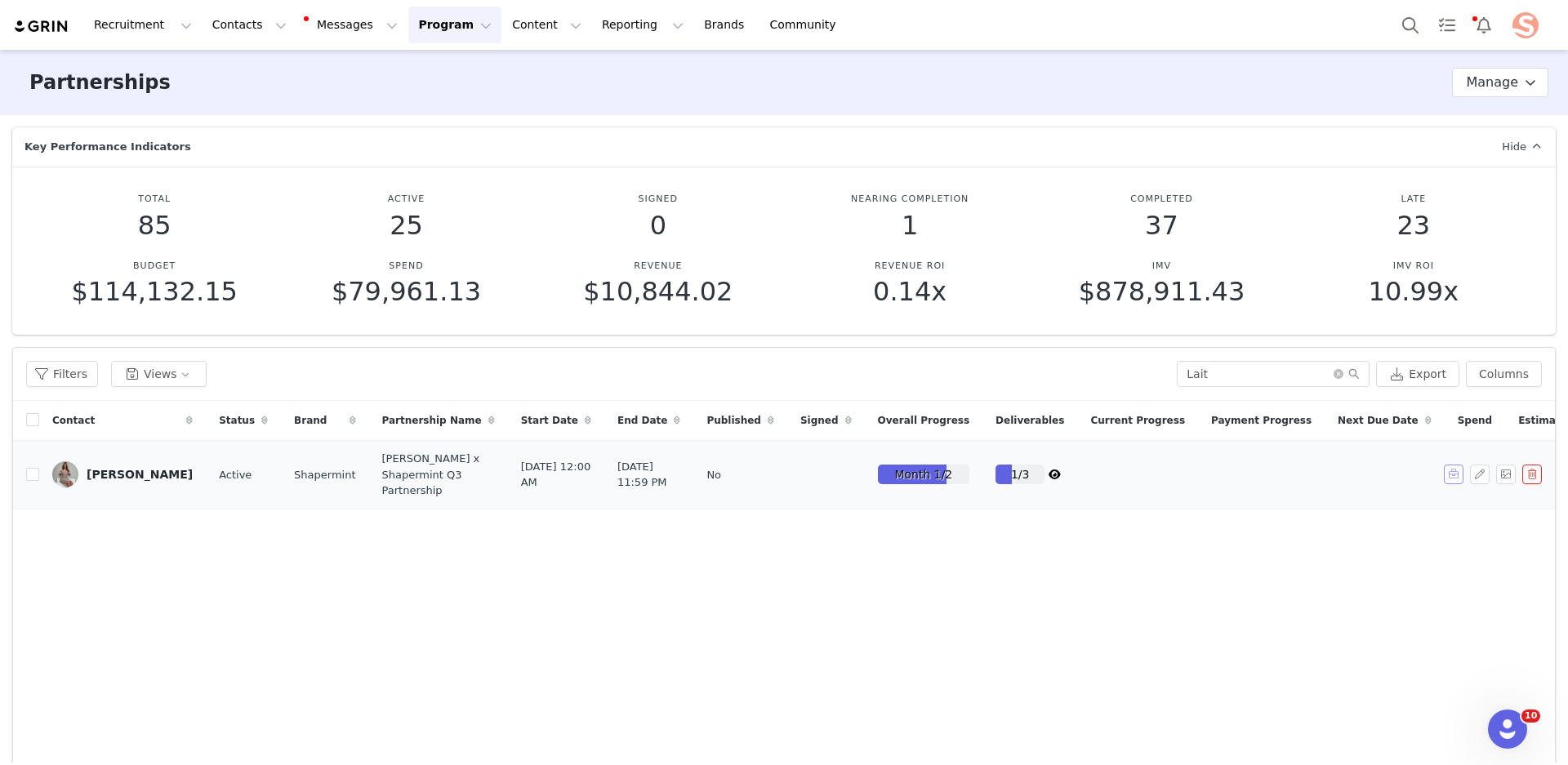
click at [1451, 478] on button "button" at bounding box center [1454, 474] width 20 height 20
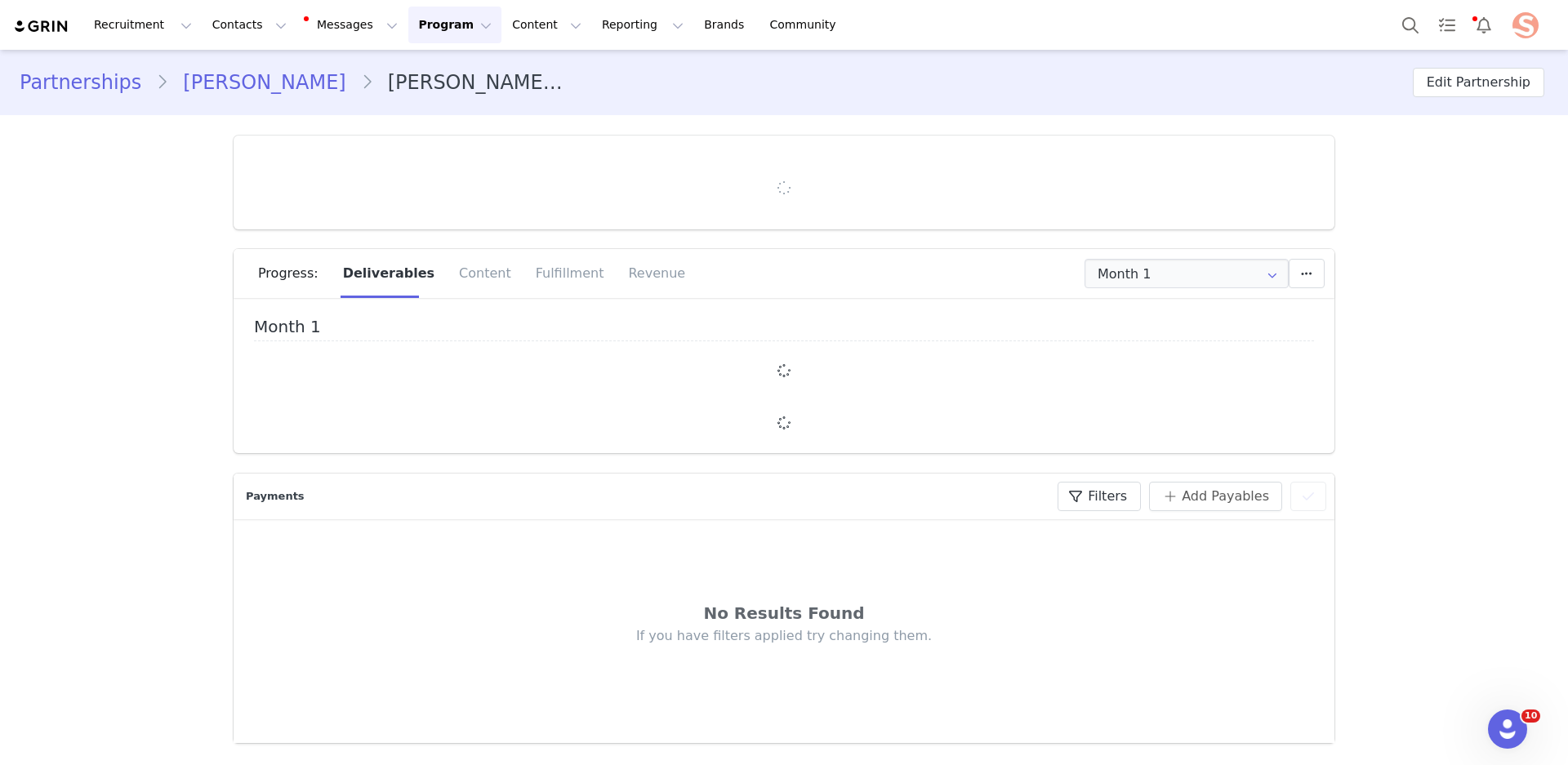
type input "+1 (United States)"
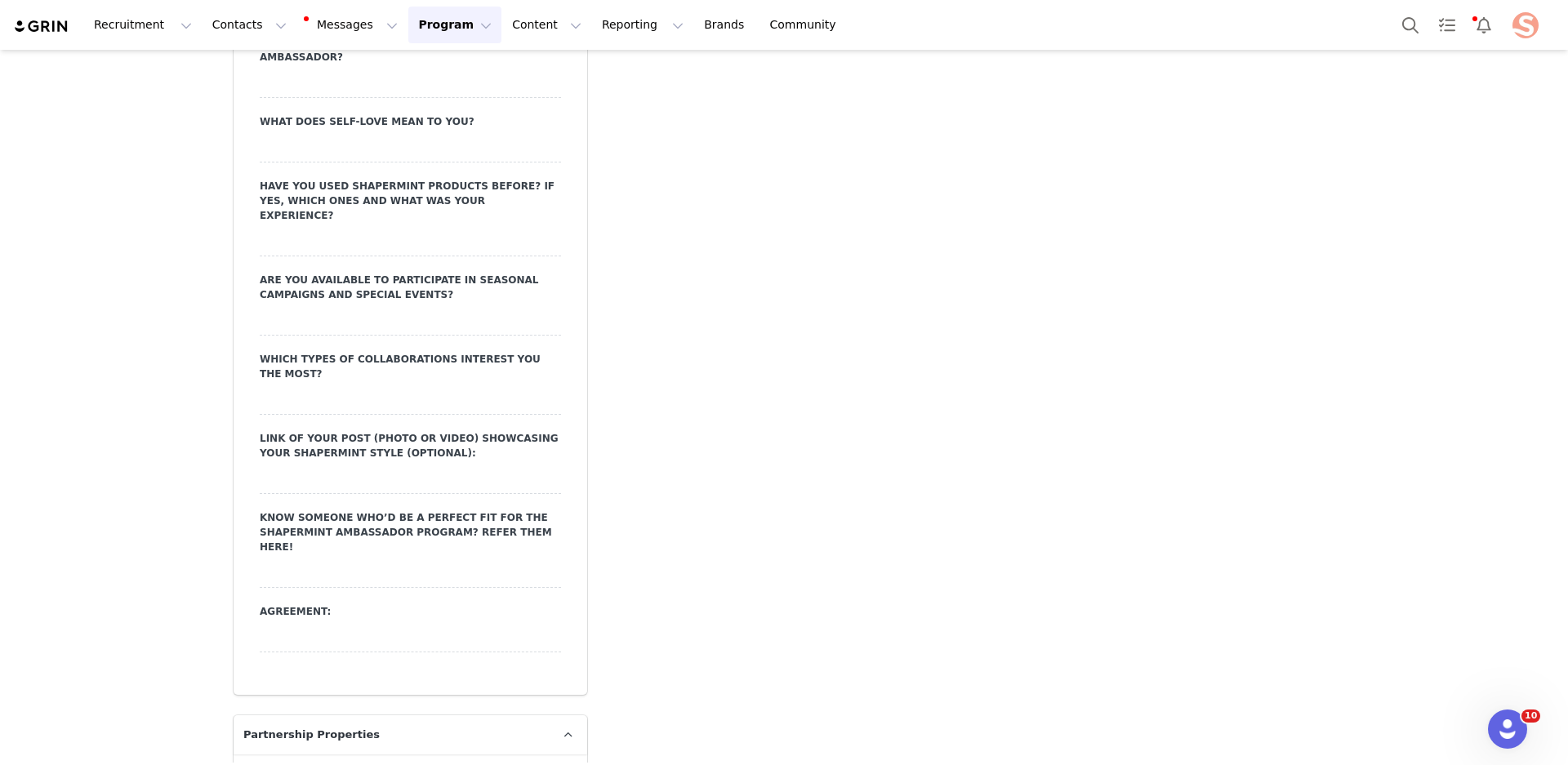
scroll to position [4046, 0]
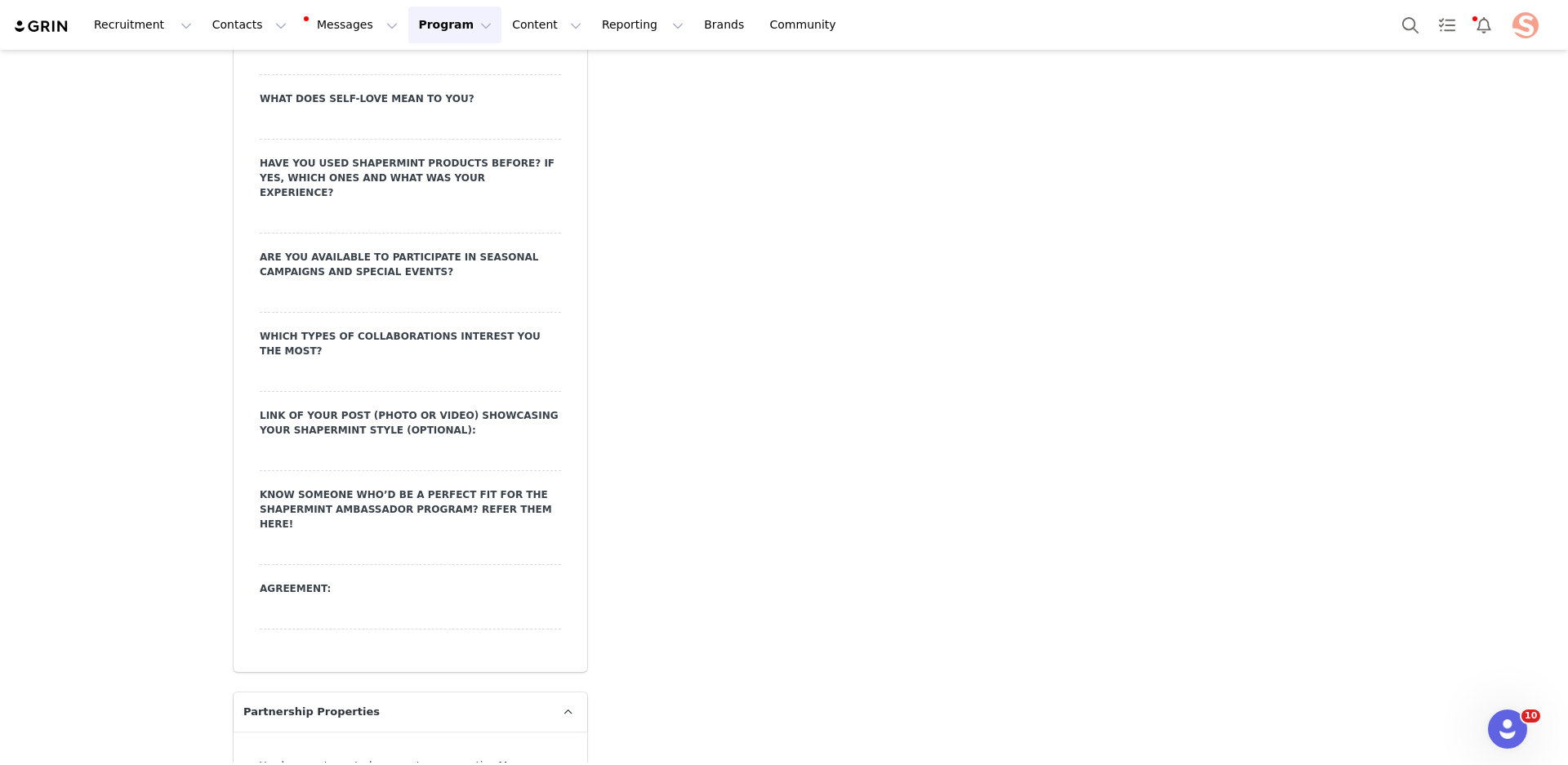
click at [521, 760] on link "Manage your properties here" at bounding box center [400, 774] width 281 height 29
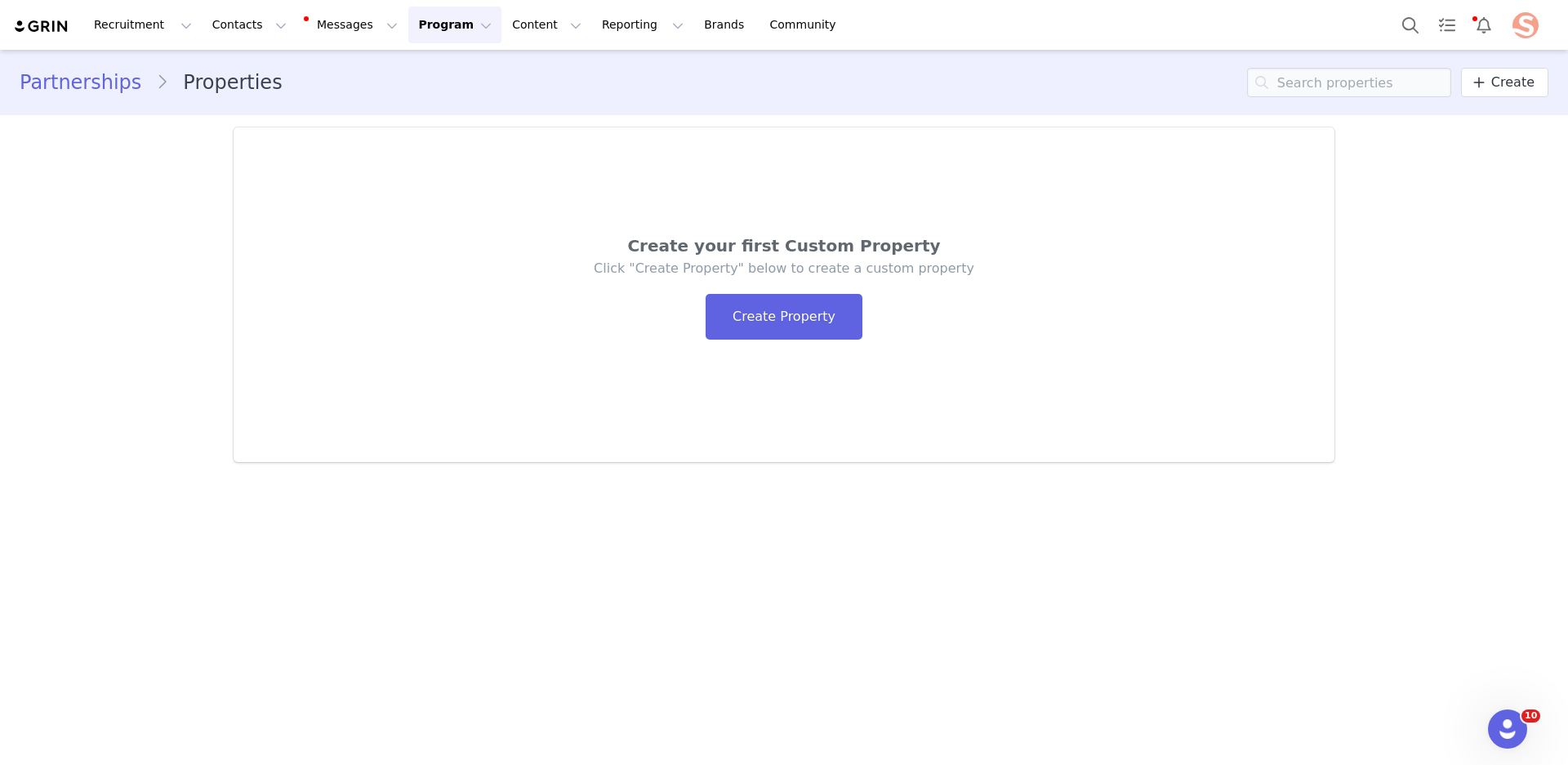
click at [81, 80] on link "Partnerships" at bounding box center [88, 82] width 136 height 30
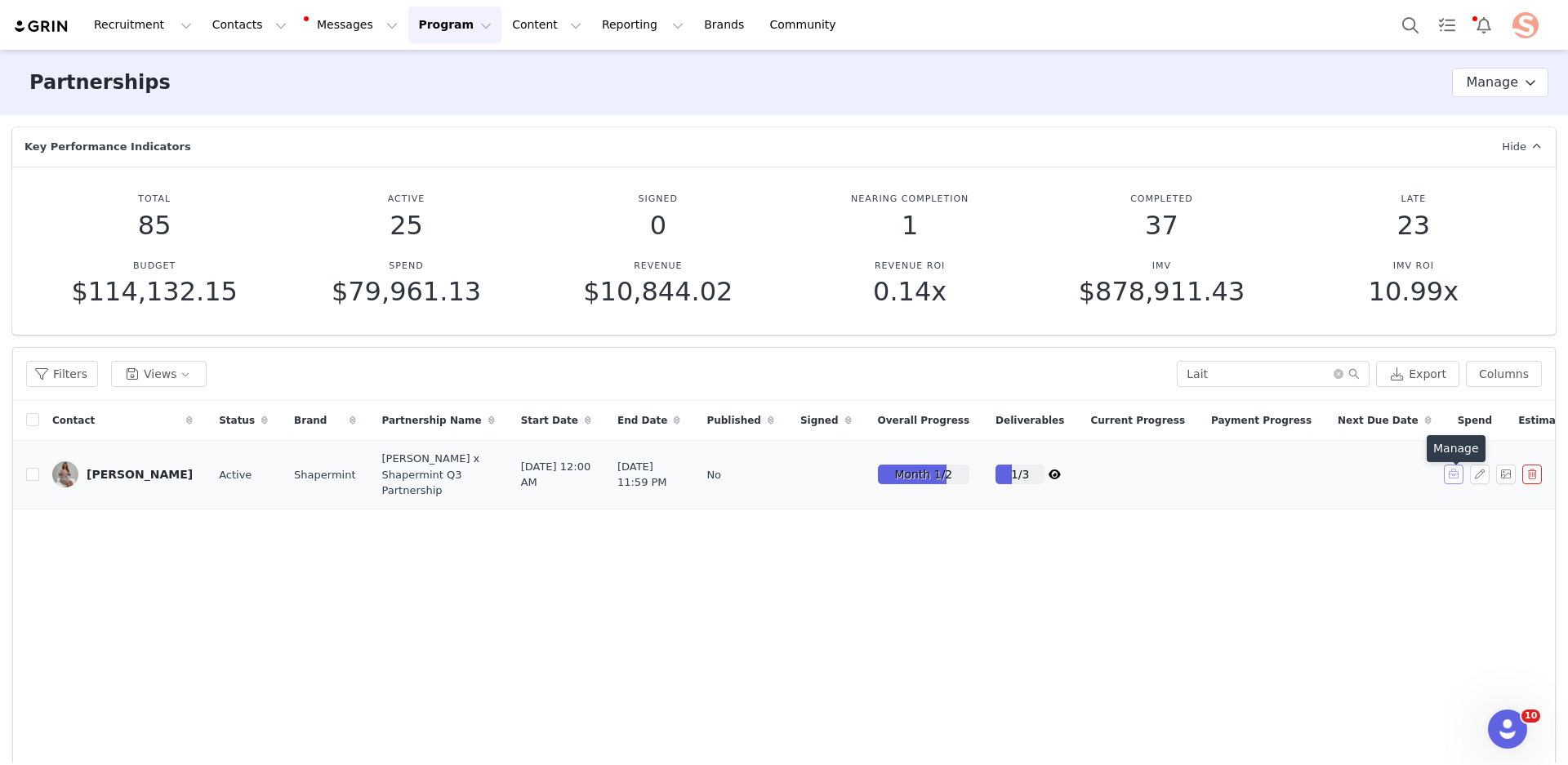
click at [1454, 483] on button "button" at bounding box center [1454, 474] width 20 height 20
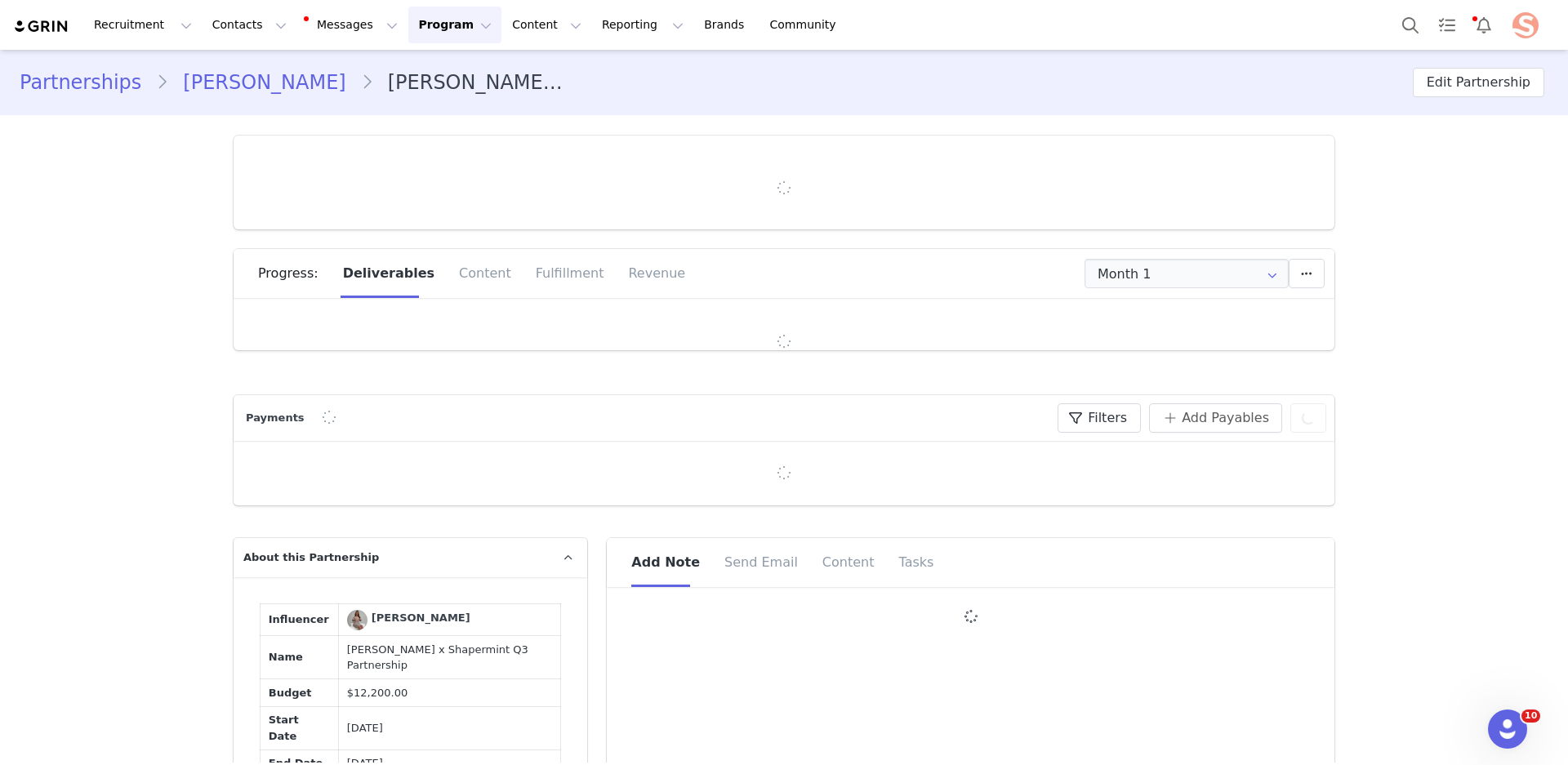
type input "+1 (United States)"
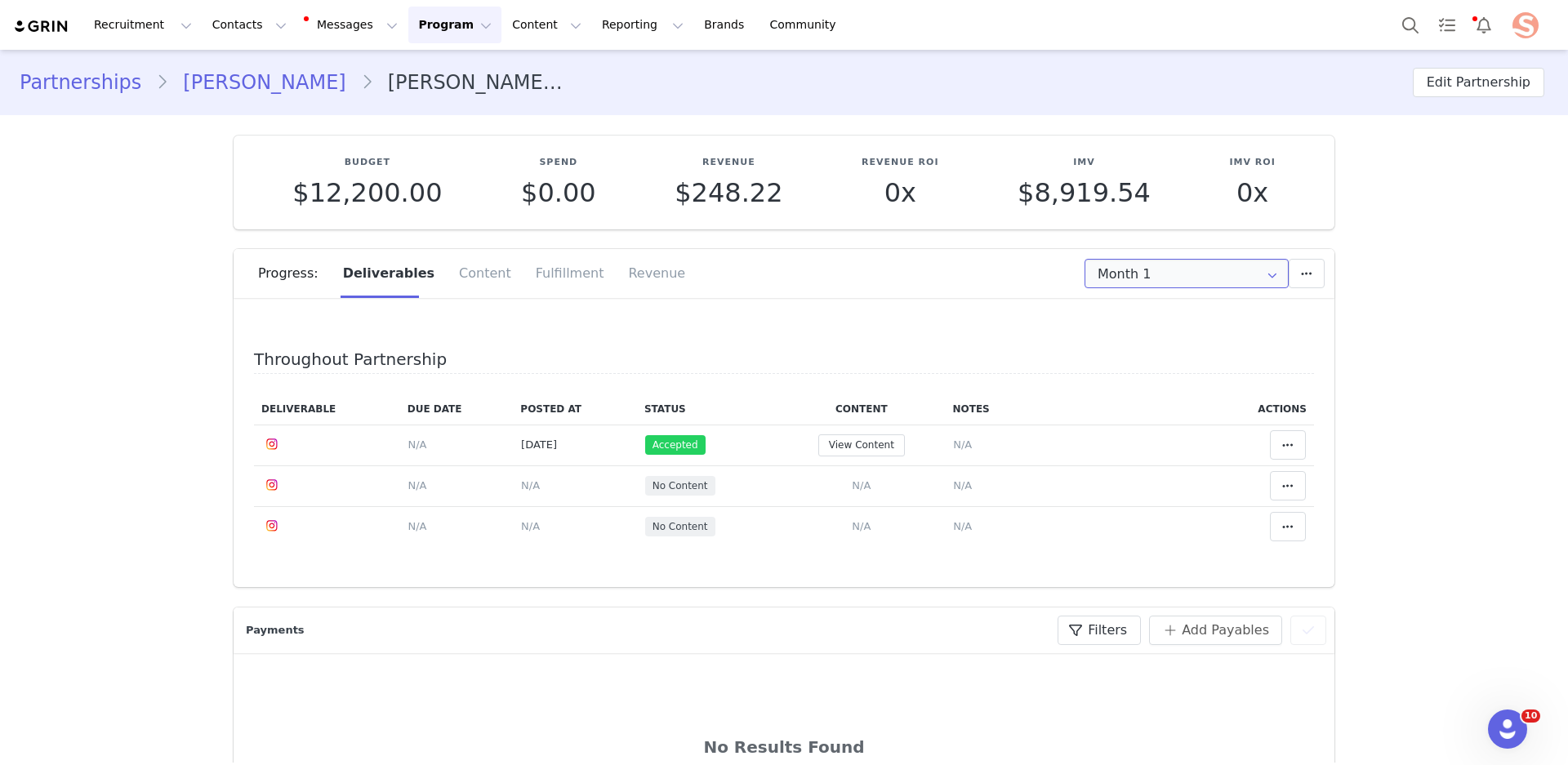
click at [1187, 273] on input "Month 1" at bounding box center [1186, 273] width 204 height 30
click at [962, 337] on div "Throughout Partnership Deliverable Due Date Posted At Status Content Notes Acti…" at bounding box center [784, 448] width 1100 height 277
click at [462, 280] on div "Content" at bounding box center [485, 273] width 77 height 49
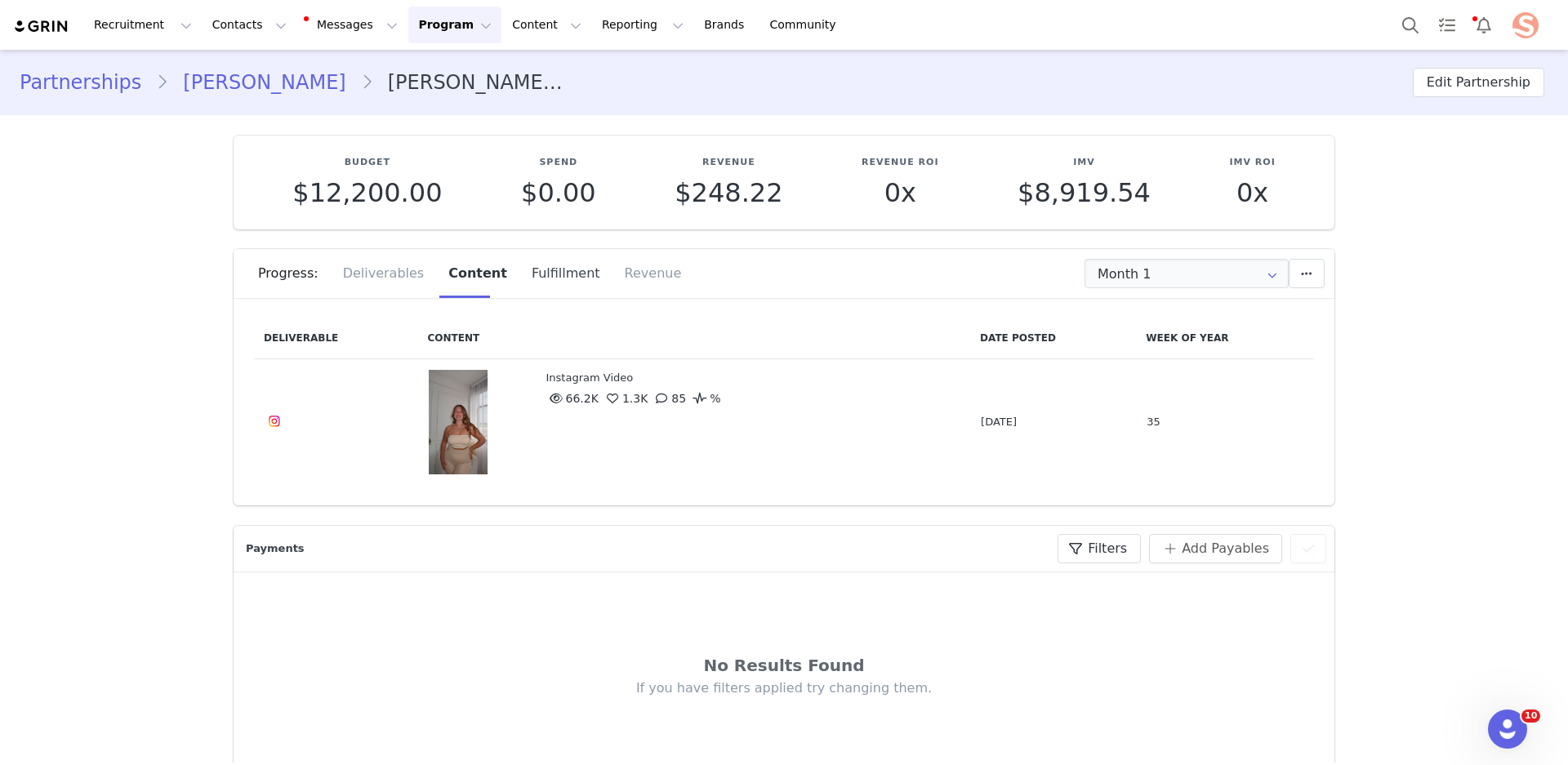
click at [543, 279] on div "Fulfillment" at bounding box center [566, 273] width 93 height 49
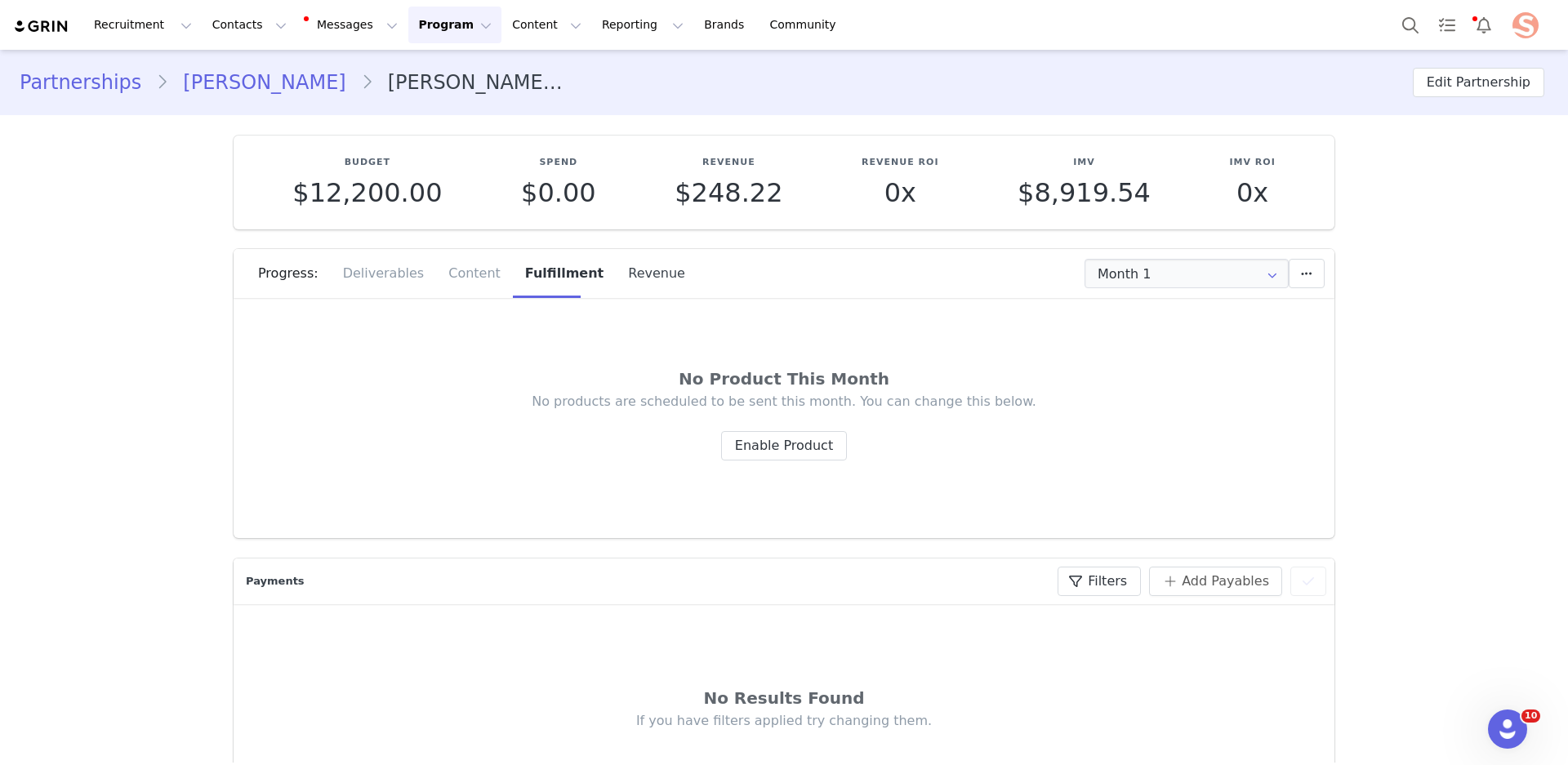
click at [639, 279] on div "Revenue" at bounding box center [650, 273] width 70 height 49
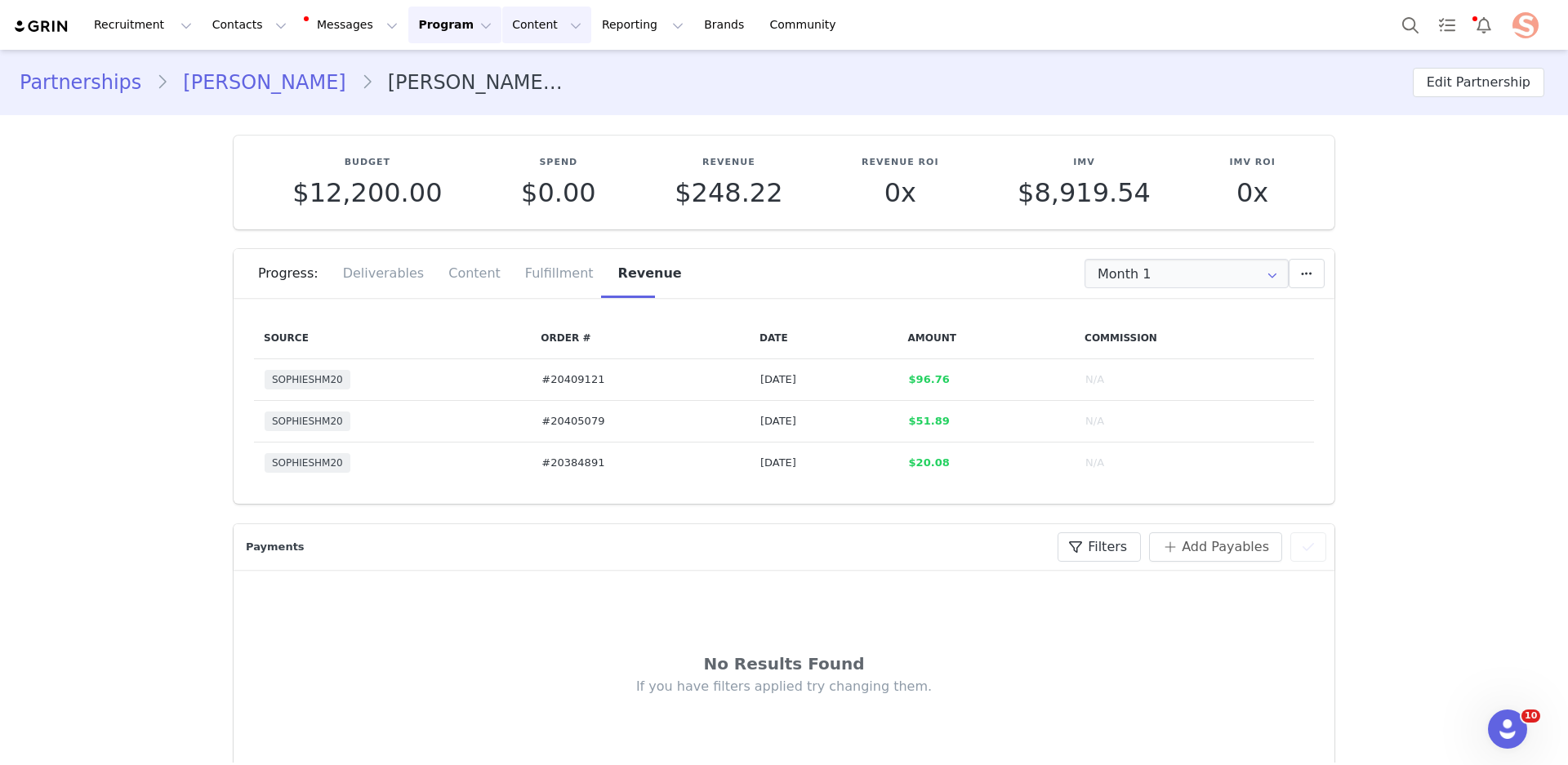
click at [538, 26] on button "Content Content" at bounding box center [546, 24] width 89 height 37
click at [445, 24] on button "Program Program" at bounding box center [454, 24] width 93 height 37
